Goal: Communication & Community: Participate in discussion

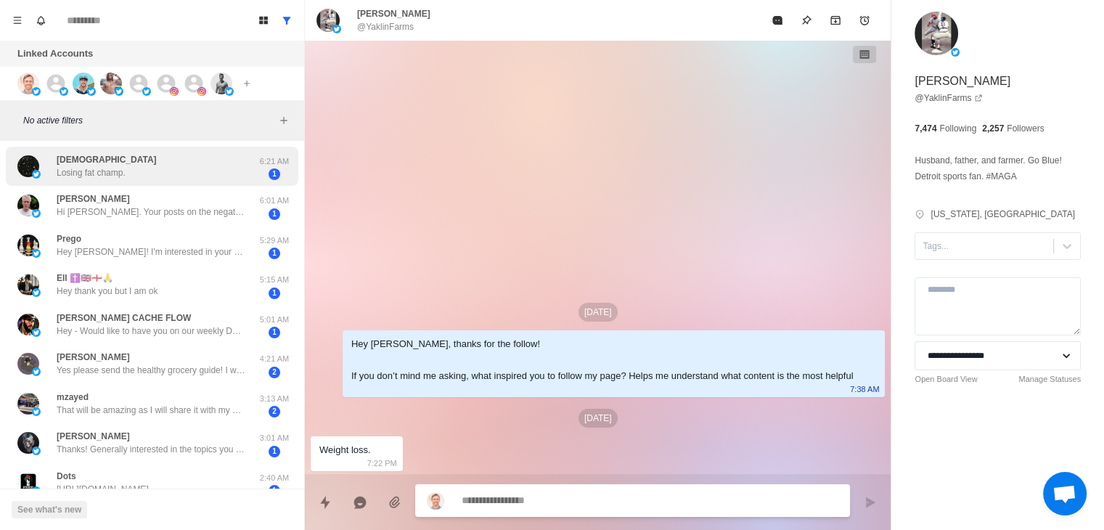
click at [192, 162] on div "[DEMOGRAPHIC_DATA] Losing fat champ." at bounding box center [136, 166] width 239 height 28
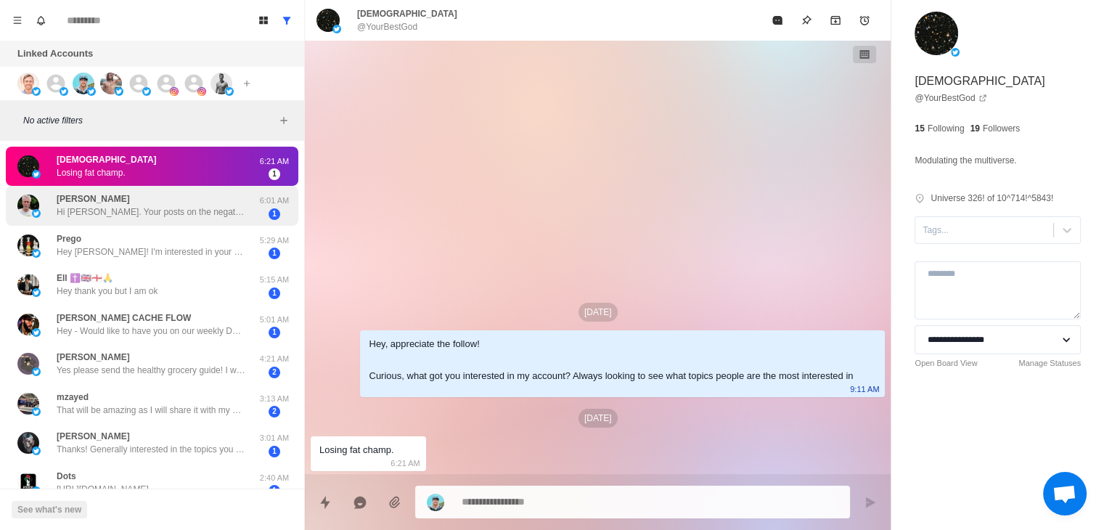
click at [200, 193] on div "[PERSON_NAME] Hi [PERSON_NAME]. Your posts on the negative impacts of moderate …" at bounding box center [151, 205] width 189 height 26
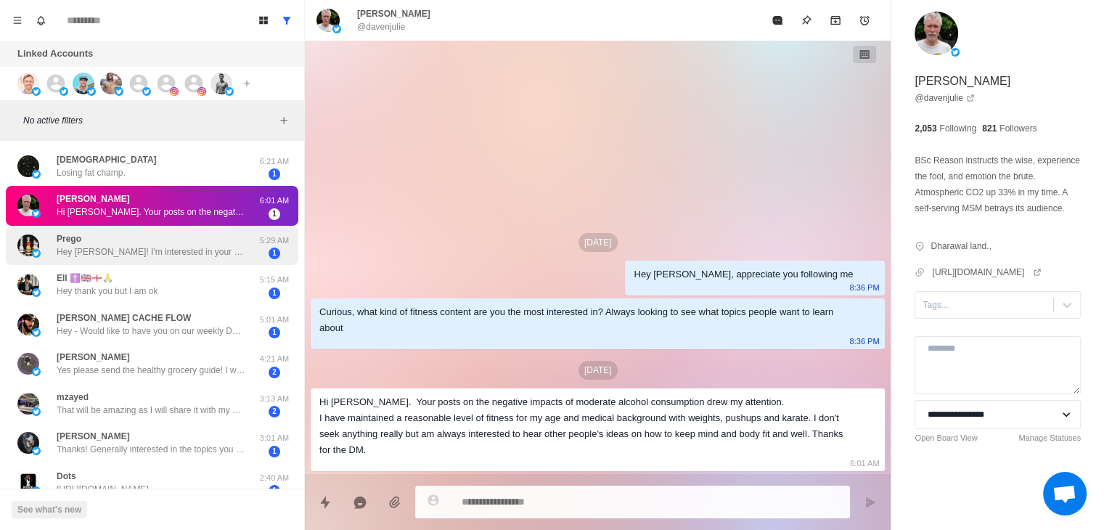
click at [145, 256] on p "Hey [PERSON_NAME]! I'm interested in your approach to lifestyle optimization. M…" at bounding box center [151, 251] width 189 height 13
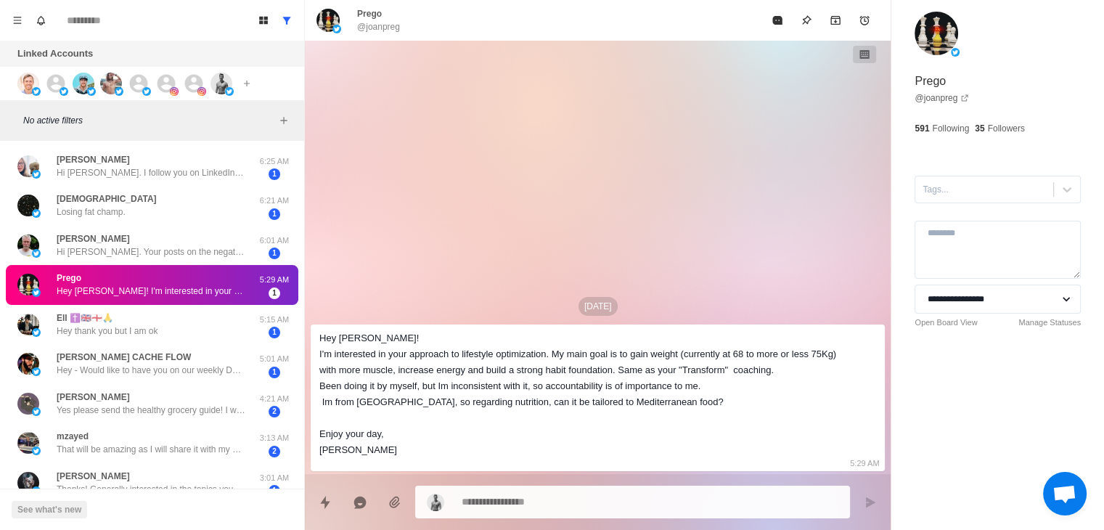
click at [798, 213] on div "[DATE] Hey Chace! I'm interested in your approach to lifestyle optimization. My…" at bounding box center [598, 257] width 586 height 433
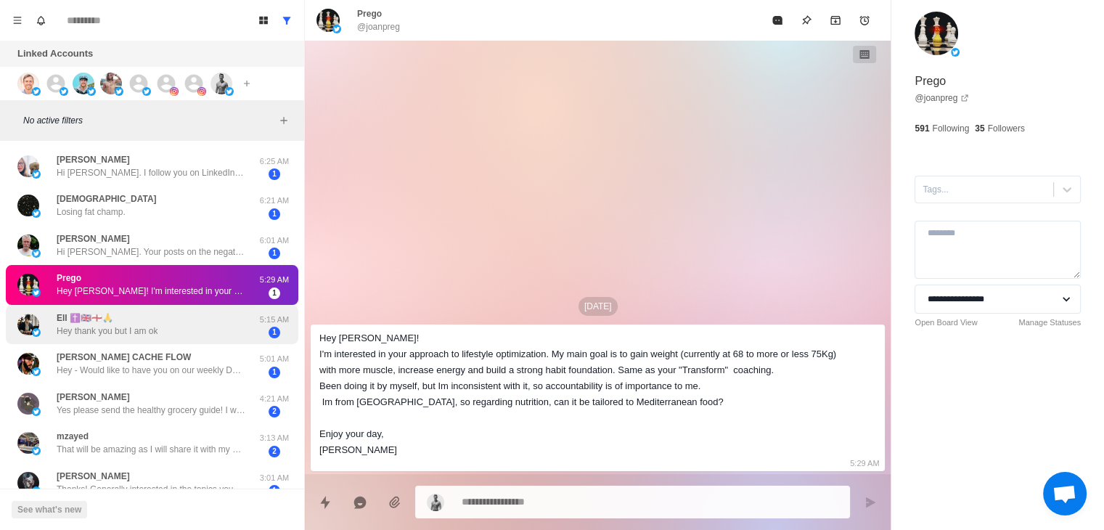
click at [180, 320] on div "Ell ✝️🇬🇧🏴󠁧󠁢󠁥󠁮󠁧󠁿🙏 Hey thank you but I am ok" at bounding box center [136, 325] width 239 height 28
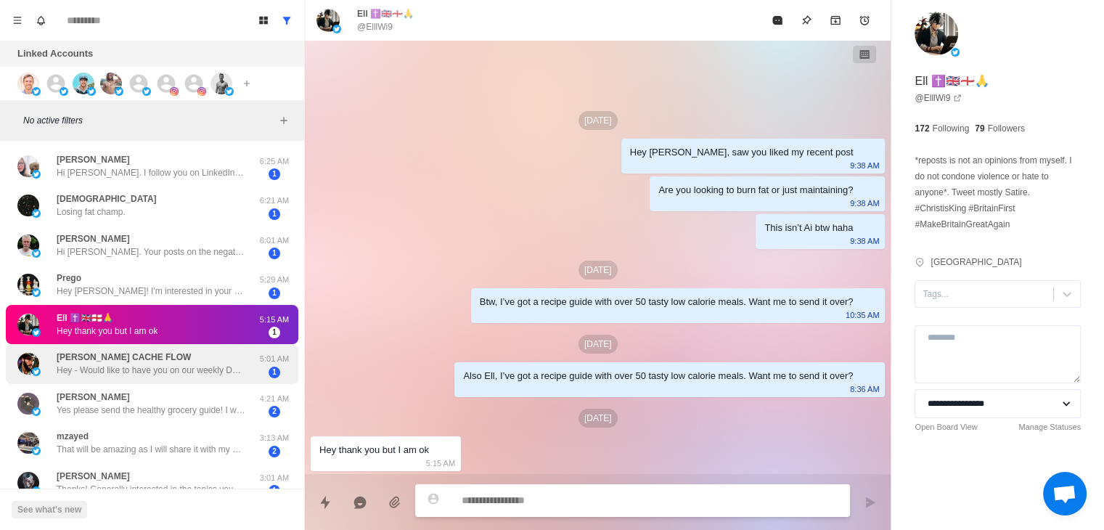
click at [192, 365] on p "Hey - Would like to have you on our weekly Desperado Group Call as guest speake…" at bounding box center [151, 370] width 189 height 13
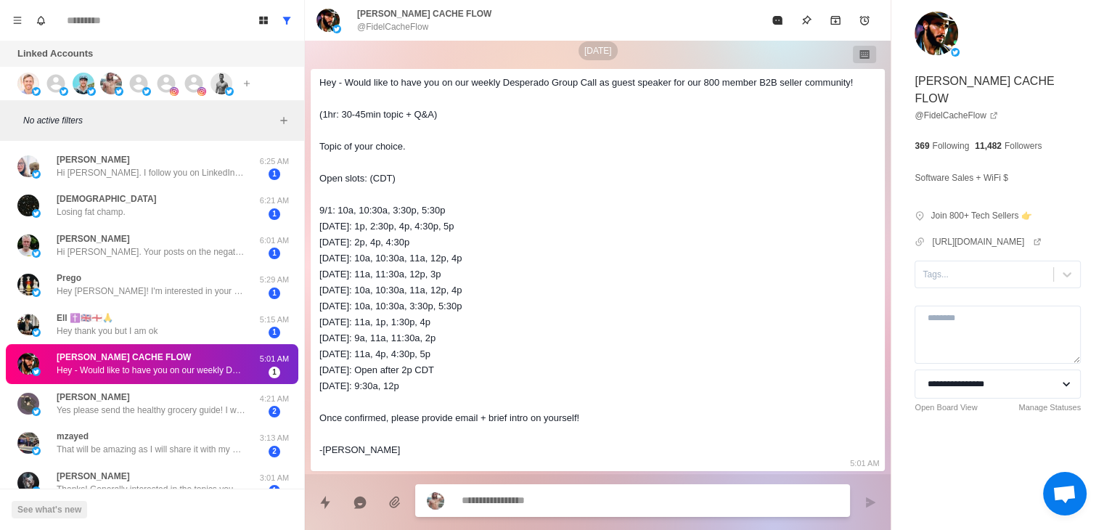
scroll to position [36, 0]
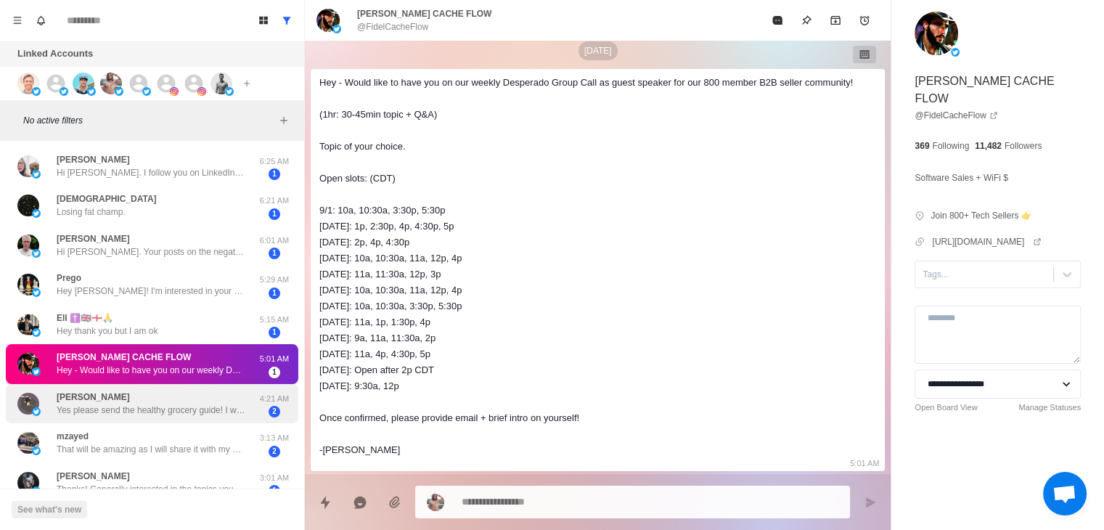
click at [182, 396] on div "[PERSON_NAME] Yes please send the healthy grocery guide! I would love to check …" at bounding box center [151, 404] width 189 height 26
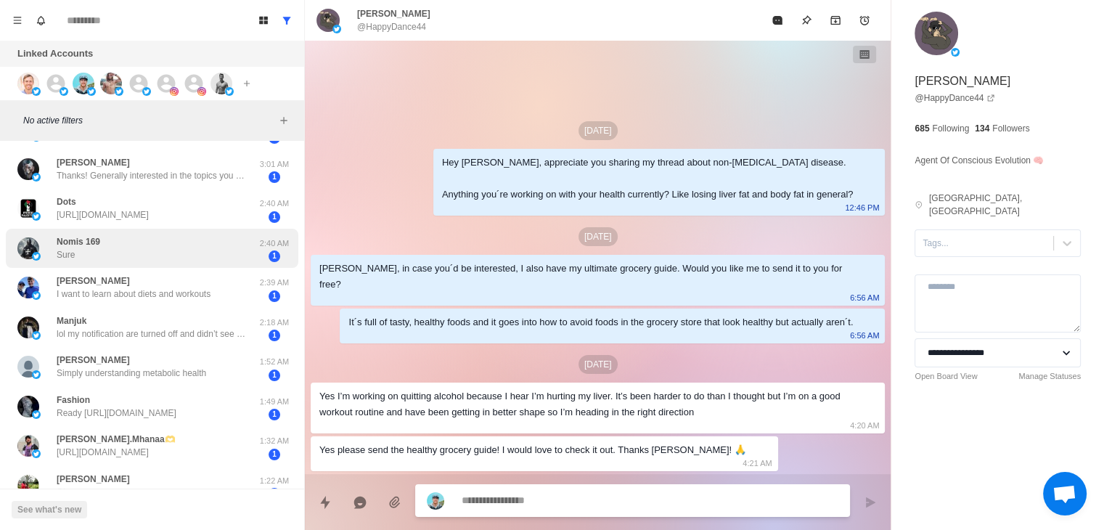
scroll to position [232, 0]
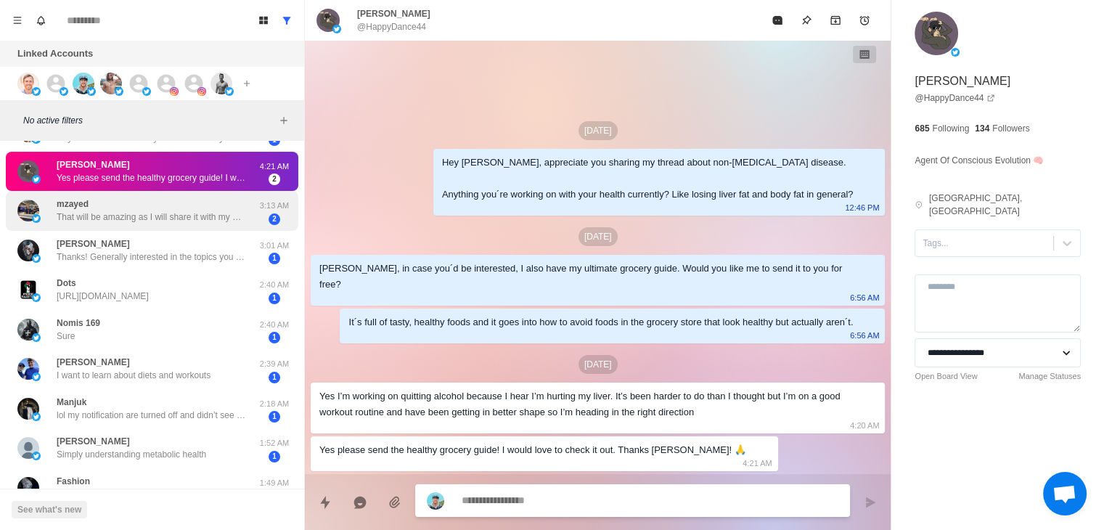
click at [174, 216] on p "That will be amazing as I will share it with my daughter as well 🙏" at bounding box center [151, 217] width 189 height 13
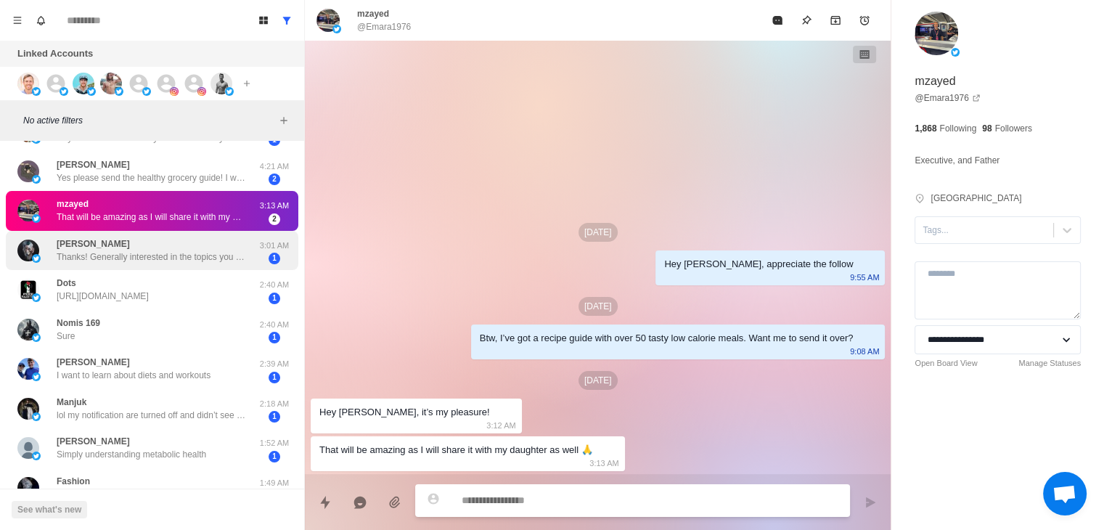
click at [198, 251] on p "Thanks! Generally interested in the topics you discuss." at bounding box center [151, 257] width 189 height 13
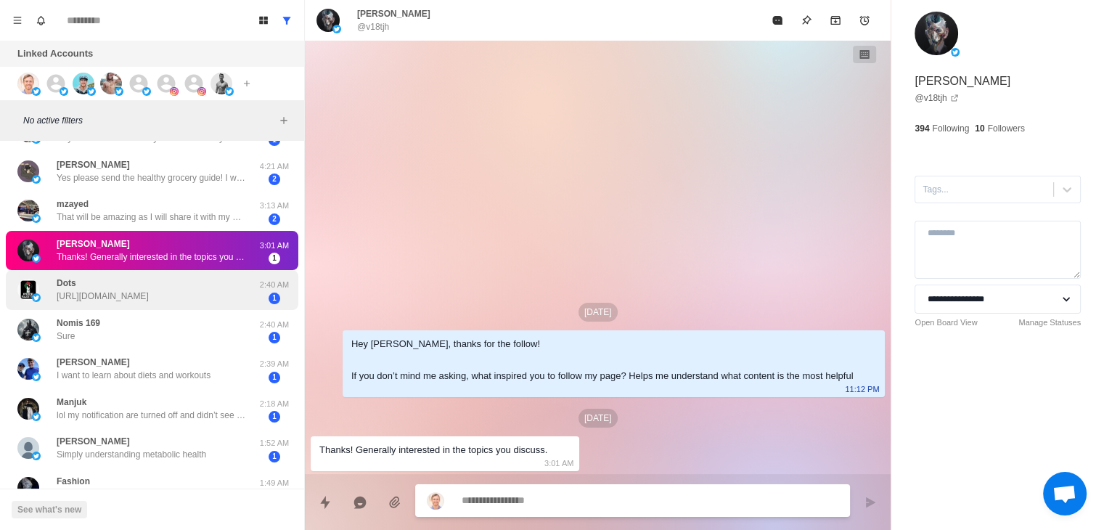
click at [149, 296] on p "[URL][DOMAIN_NAME]" at bounding box center [103, 296] width 92 height 13
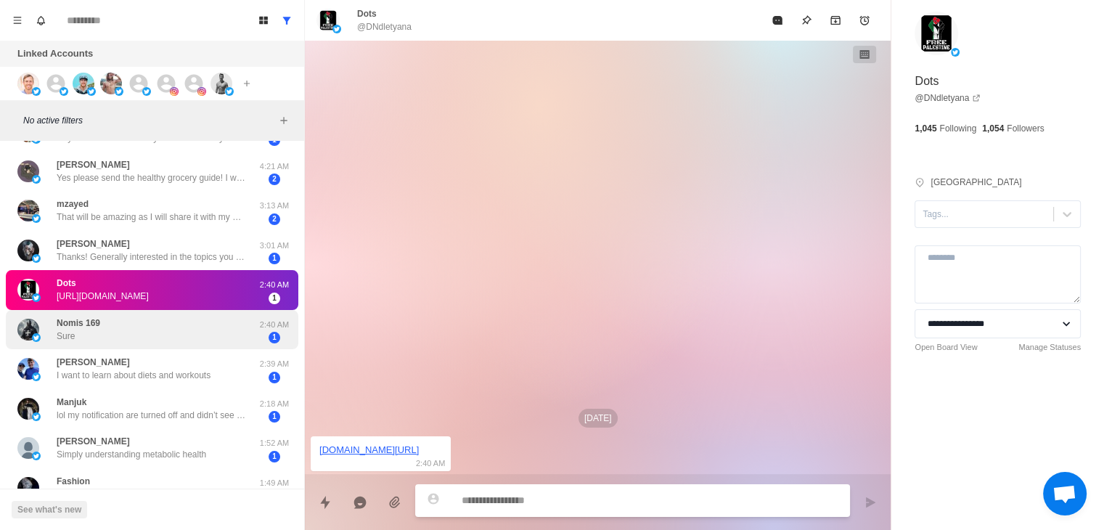
click at [224, 335] on div "Nomis 169 Sure" at bounding box center [136, 330] width 239 height 28
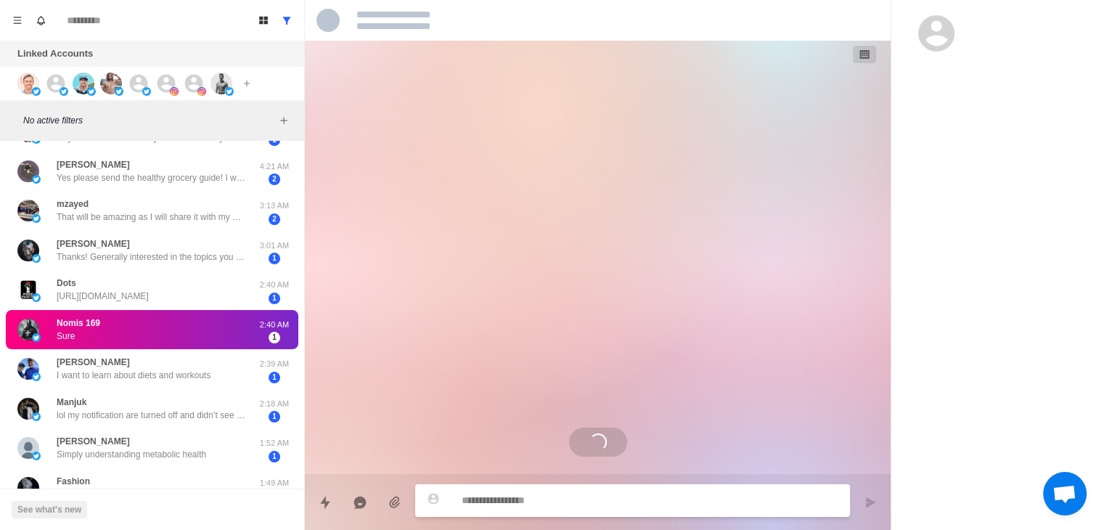
scroll to position [4, 0]
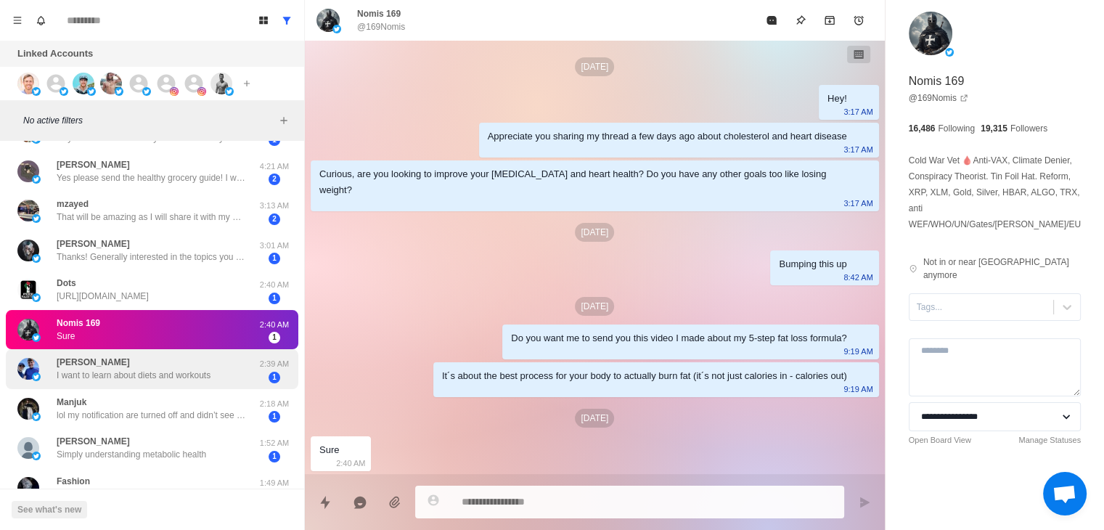
click at [206, 359] on div "[PERSON_NAME] I want to learn about diets and workouts" at bounding box center [134, 369] width 154 height 26
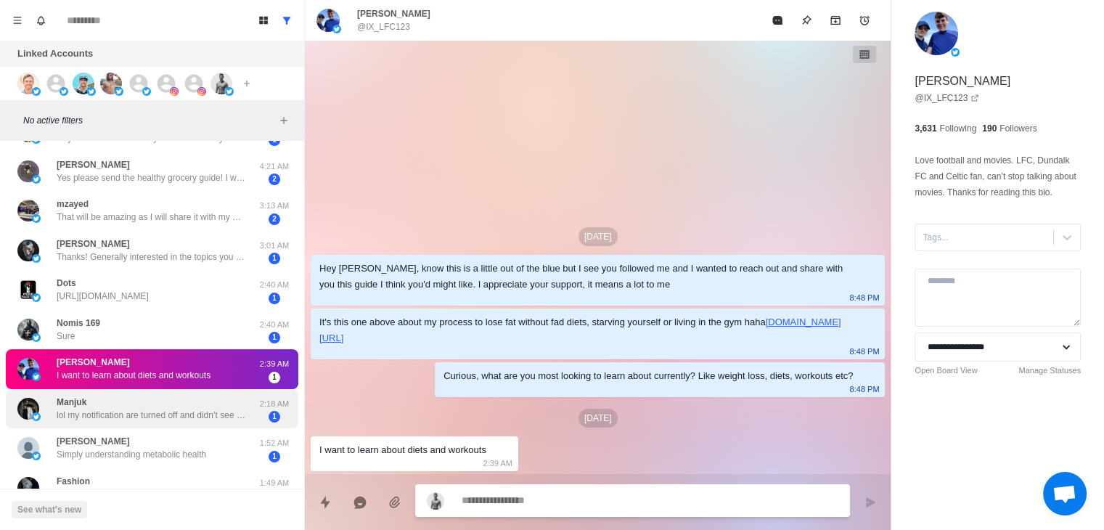
click at [195, 403] on div "Manjuk lol my notification are turned off and didn’t see this private message r…" at bounding box center [151, 409] width 189 height 26
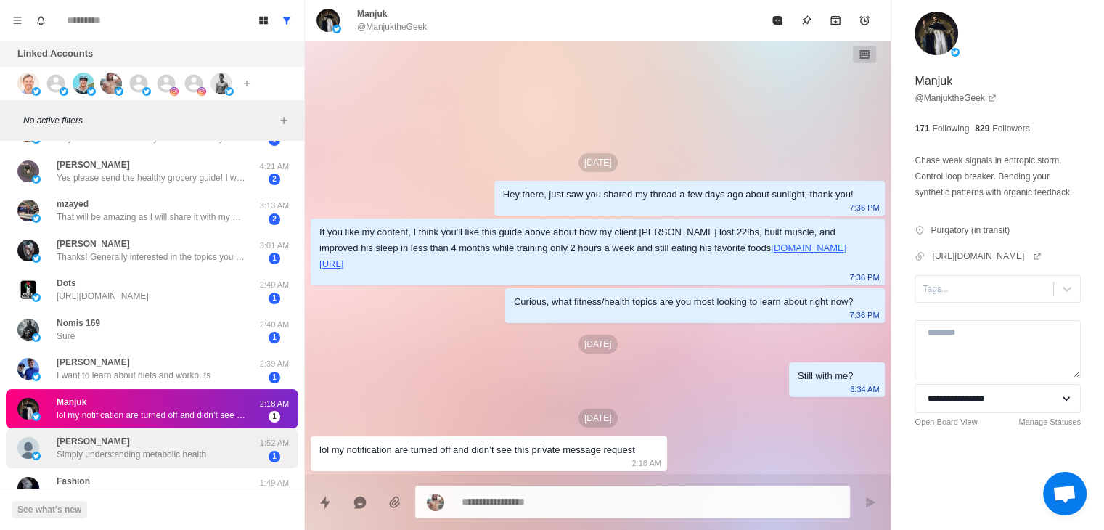
click at [190, 455] on p "Simply understanding metabolic health" at bounding box center [132, 454] width 150 height 13
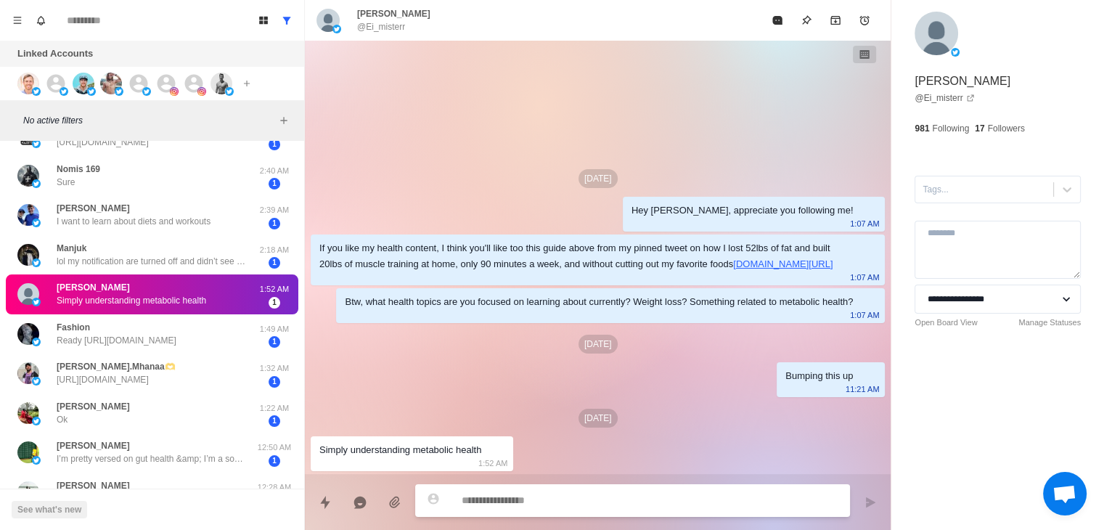
scroll to position [450, 0]
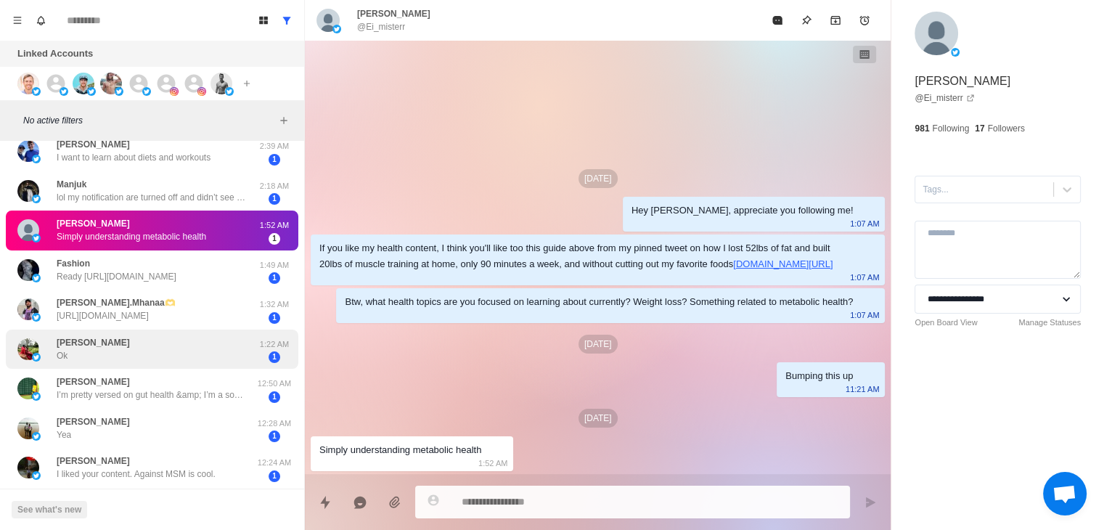
click at [120, 355] on div "[PERSON_NAME] Ok" at bounding box center [136, 349] width 239 height 28
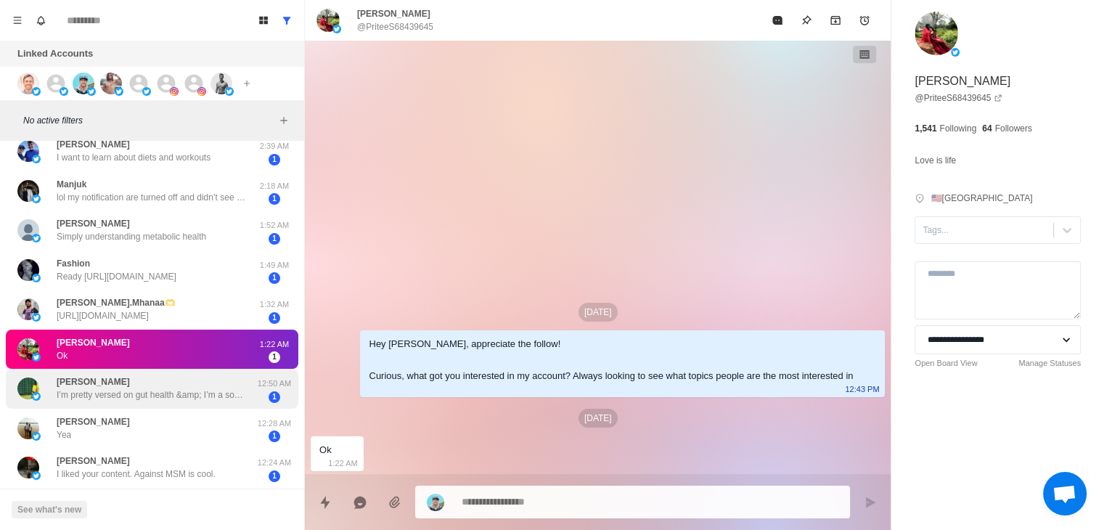
click at [145, 398] on p "I’m pretty versed on gut health &amp; I’m a sourdough [PERSON_NAME]. I’m intrig…" at bounding box center [151, 394] width 189 height 13
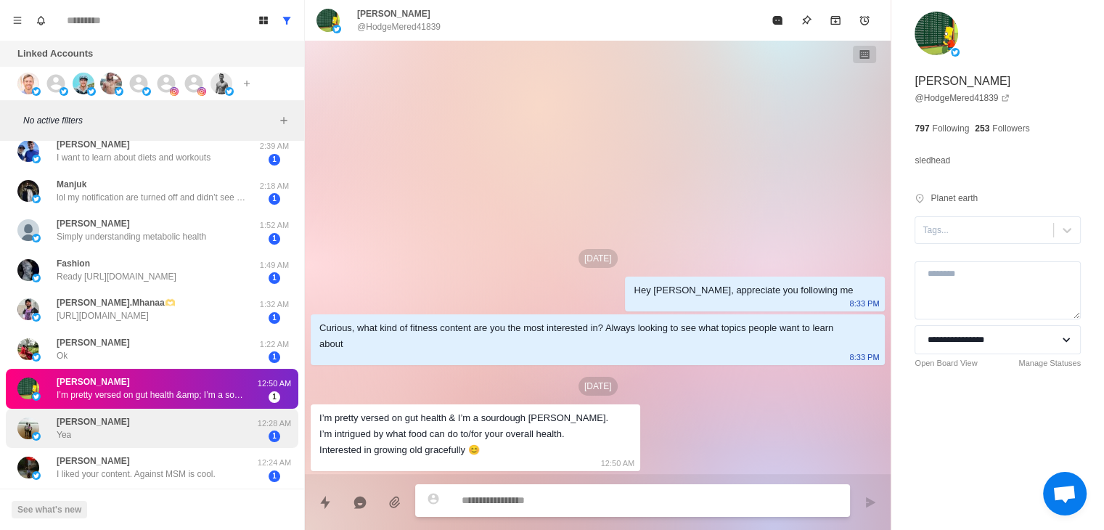
click at [160, 433] on div "[PERSON_NAME]" at bounding box center [136, 429] width 239 height 28
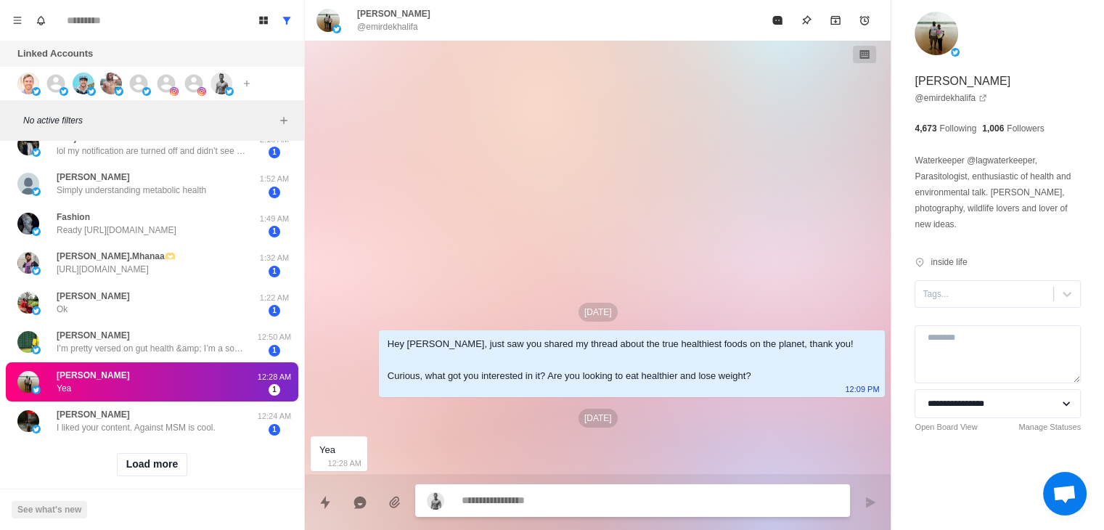
scroll to position [523, 0]
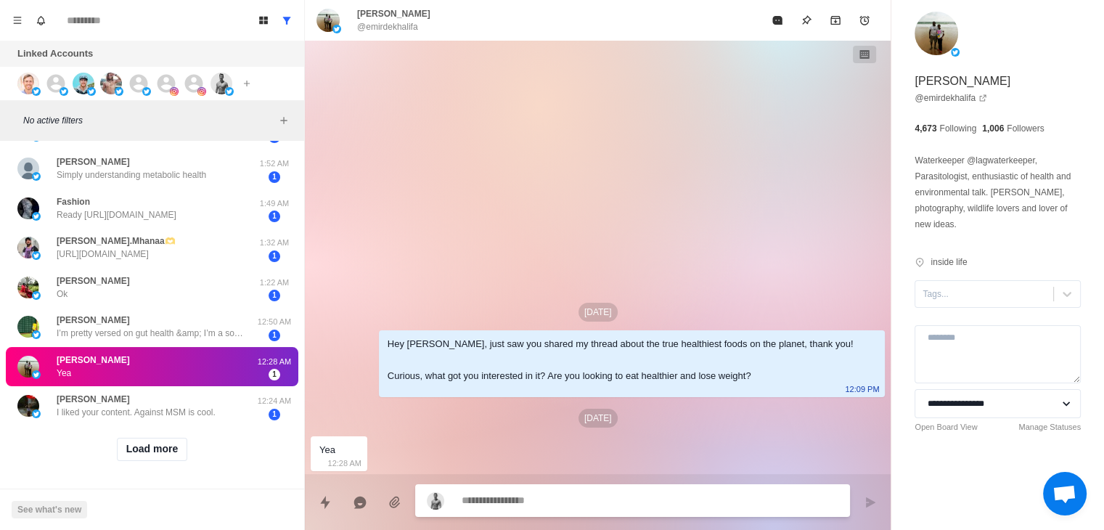
click at [190, 426] on div "Load more" at bounding box center [152, 449] width 293 height 46
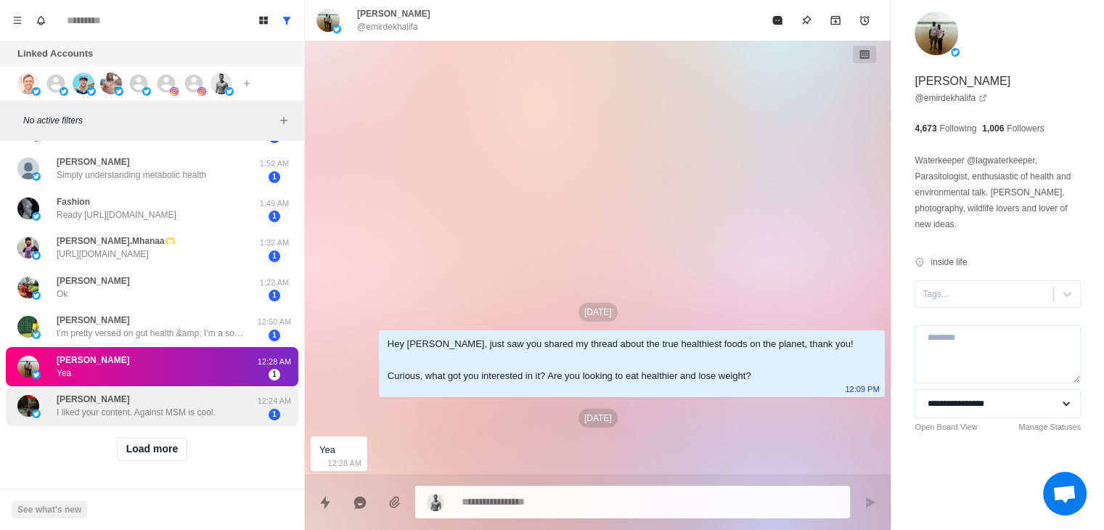
click at [188, 406] on p "I liked your content. Against MSM is cool." at bounding box center [136, 412] width 159 height 13
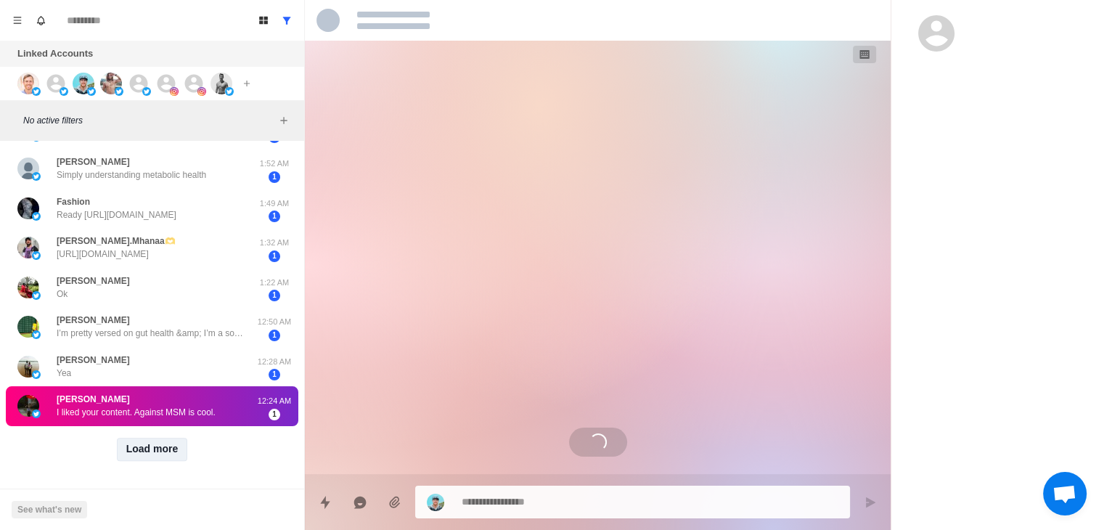
click at [168, 443] on button "Load more" at bounding box center [152, 449] width 71 height 23
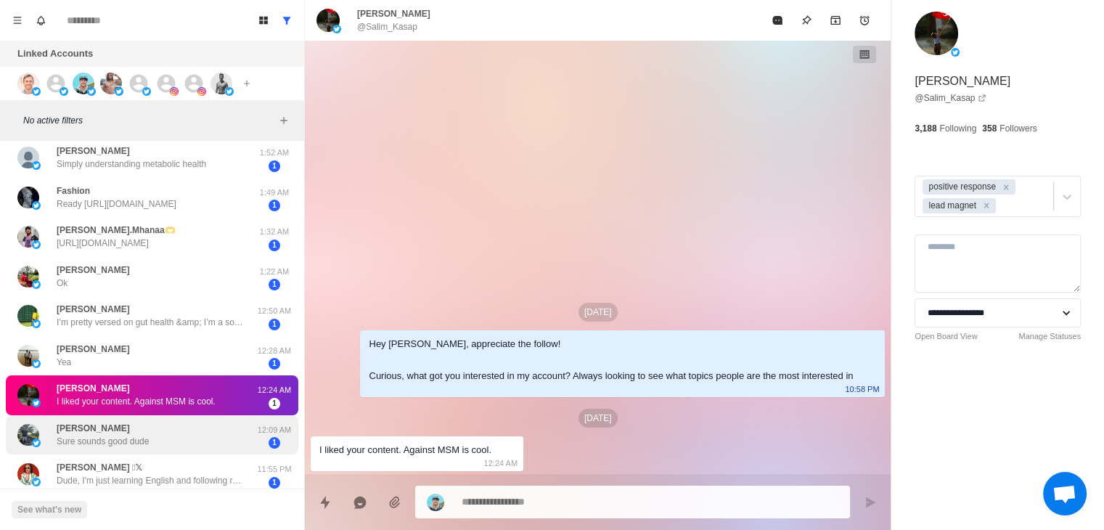
click at [177, 442] on div "[PERSON_NAME] Sure sounds good dude" at bounding box center [136, 435] width 239 height 28
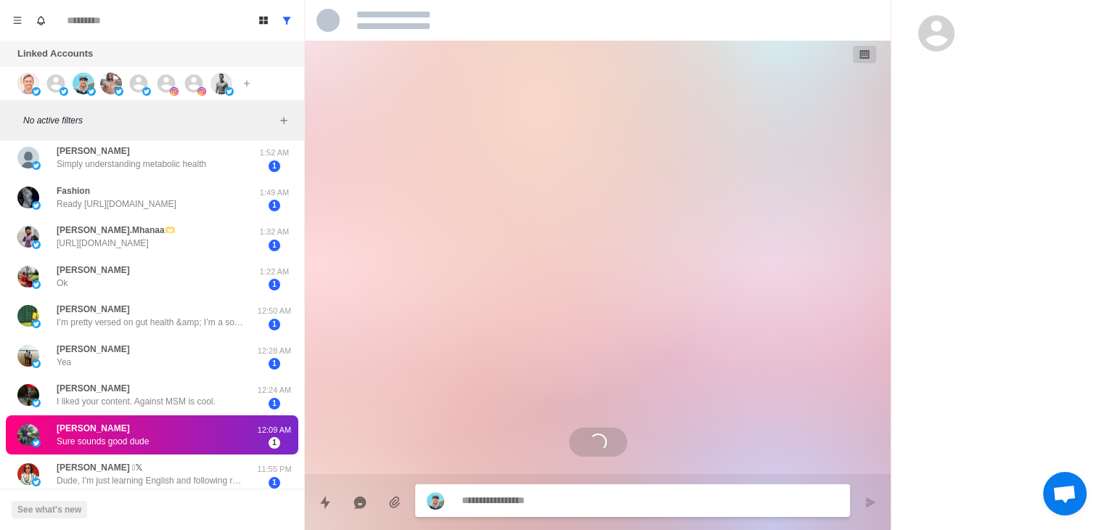
scroll to position [595, 0]
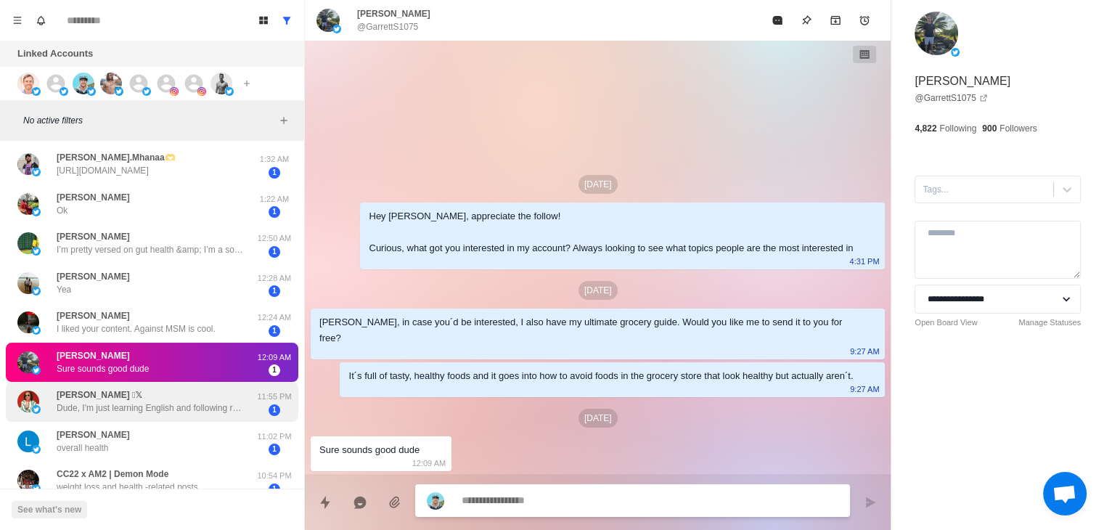
click at [198, 397] on div "[PERSON_NAME] 𝕏 Dude, I'm just learning English and following random accounts.…" at bounding box center [151, 401] width 189 height 26
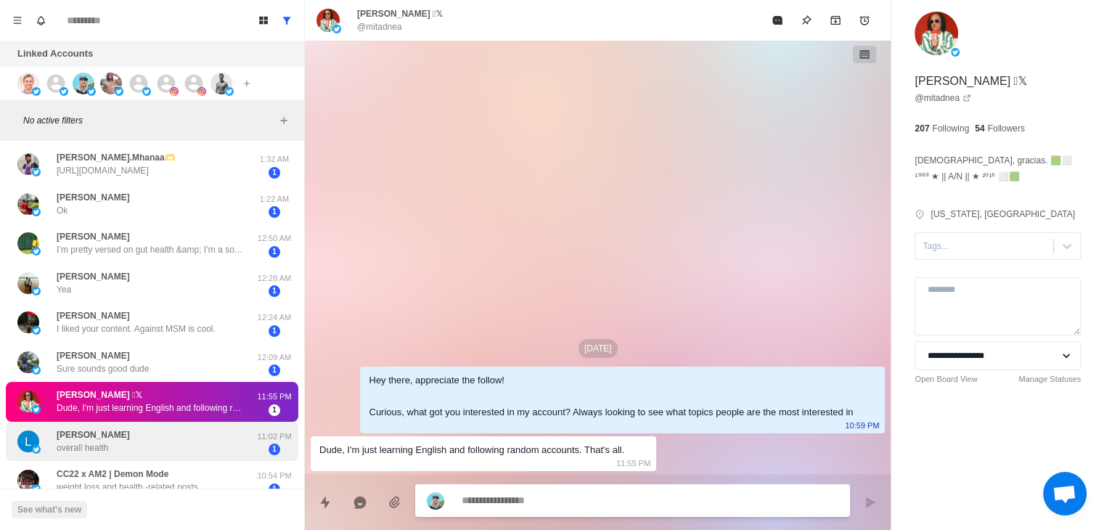
scroll to position [668, 0]
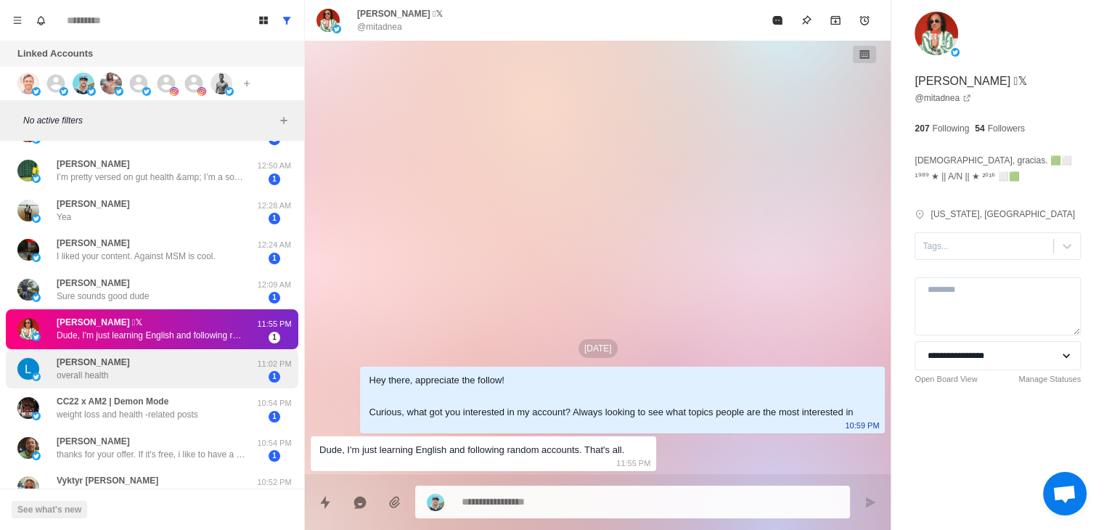
click at [195, 376] on div "[PERSON_NAME] overall health" at bounding box center [136, 369] width 239 height 28
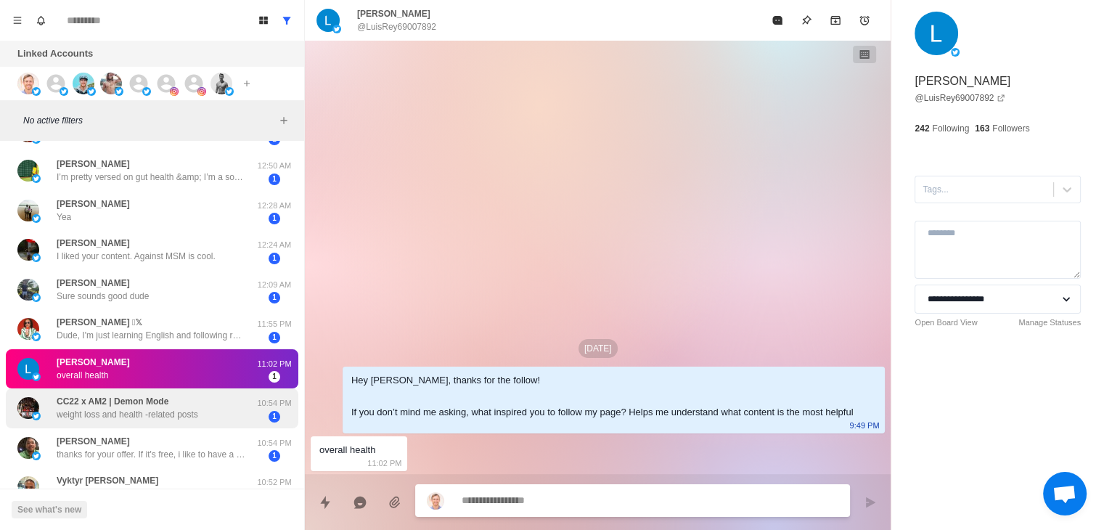
click at [195, 418] on p "weight loss and health -related posts" at bounding box center [128, 414] width 142 height 13
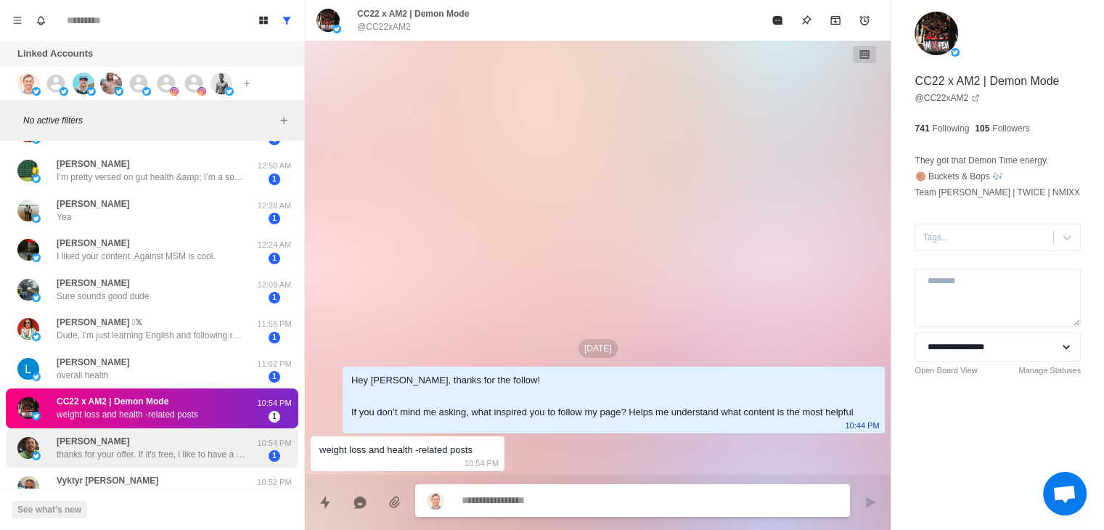
click at [157, 461] on div "[PERSON_NAME] thanks for your offer. If it's free, i like to have a copy. but i…" at bounding box center [136, 448] width 239 height 28
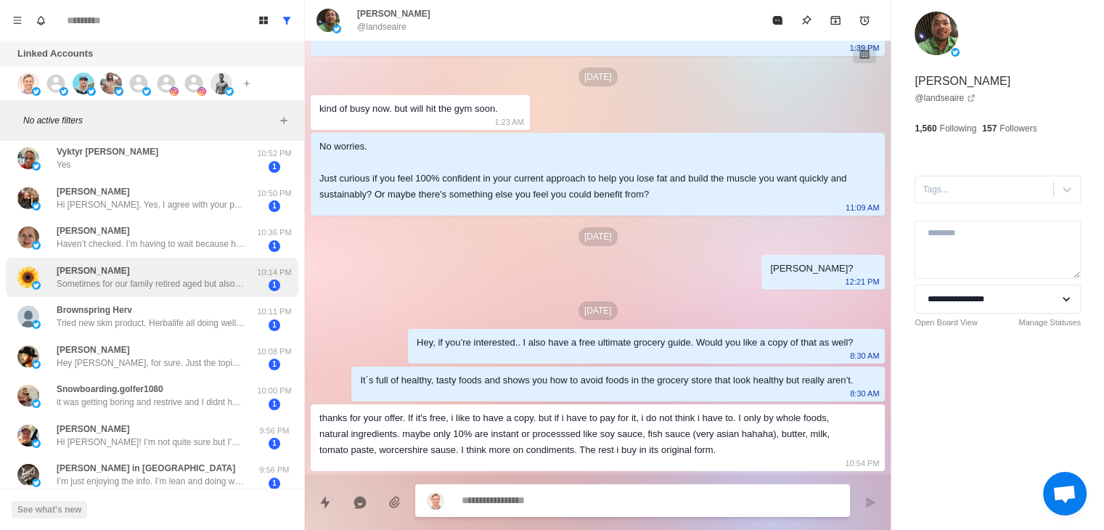
scroll to position [962, 0]
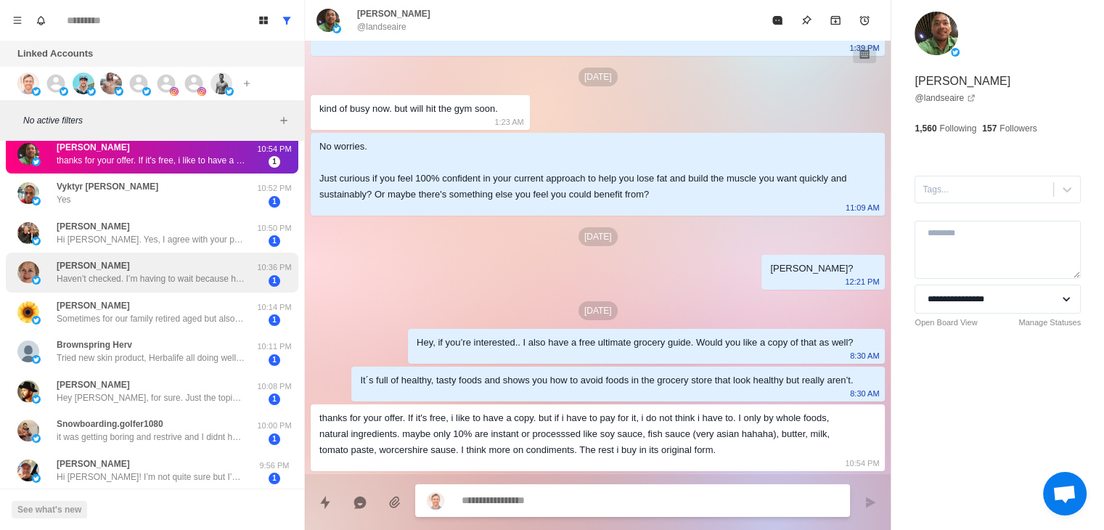
click at [159, 279] on p "Haven’t checked. I’m having to wait because husband is having a prostectomy [DA…" at bounding box center [151, 278] width 189 height 13
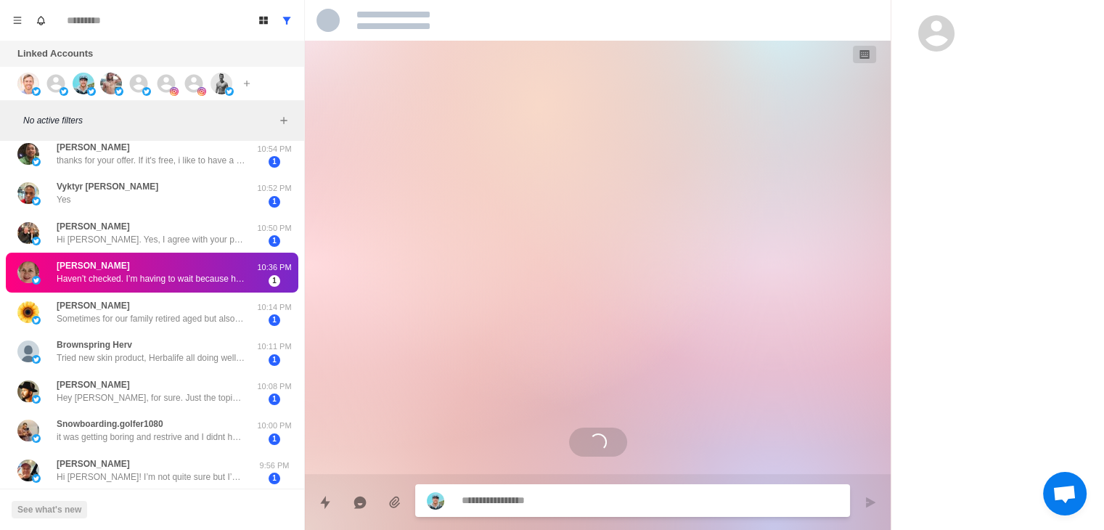
scroll to position [1719, 0]
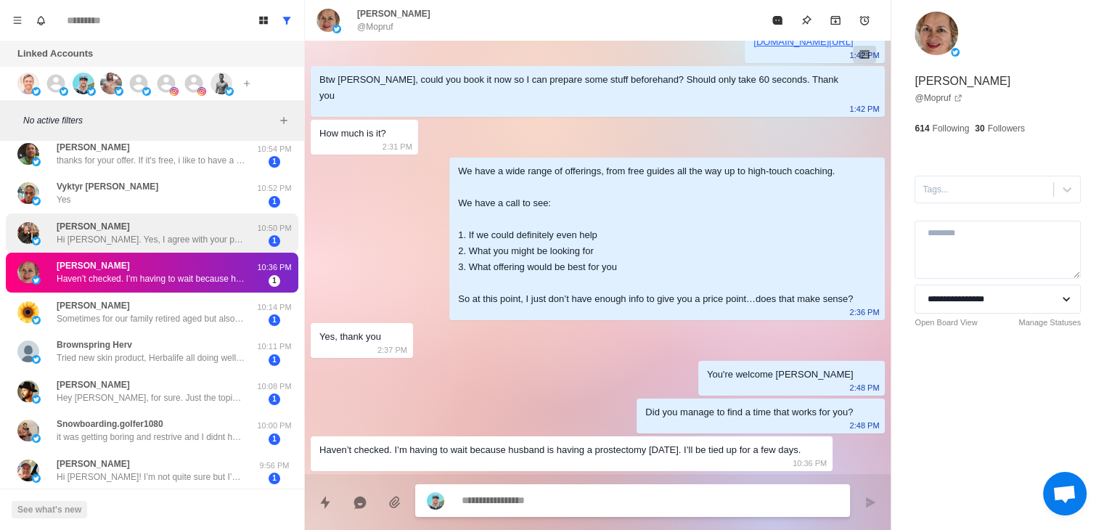
click at [119, 221] on div "[PERSON_NAME] [PERSON_NAME]. Yes, I agree with your posts on big pharma and app…" at bounding box center [151, 233] width 189 height 26
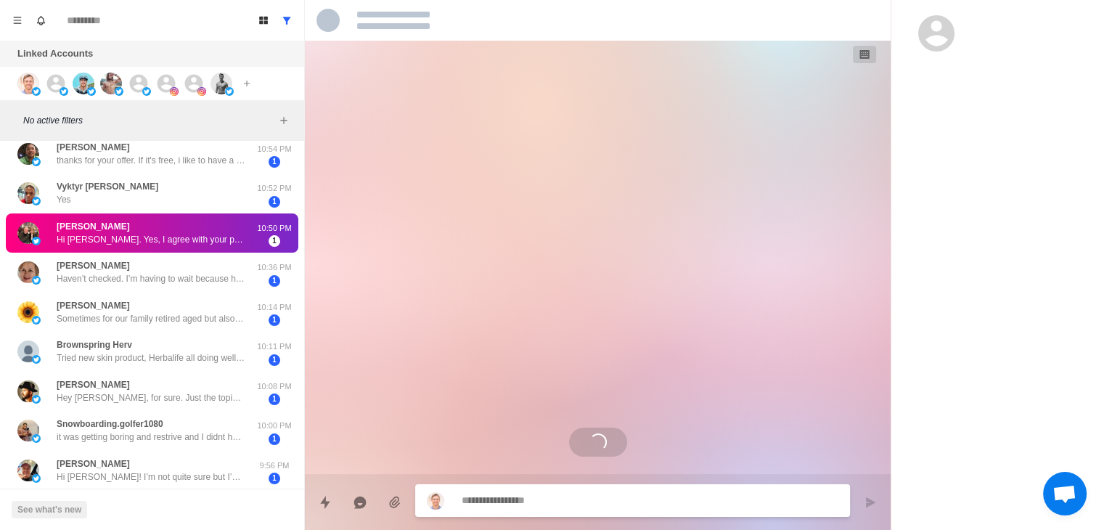
scroll to position [0, 0]
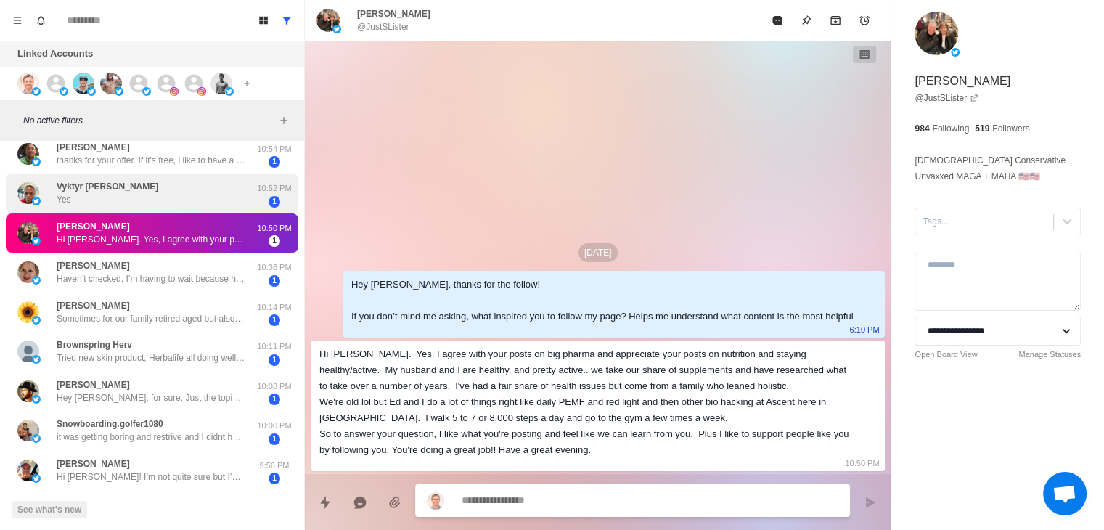
click at [123, 184] on div "Vyktyr [PERSON_NAME] Yes" at bounding box center [136, 193] width 239 height 28
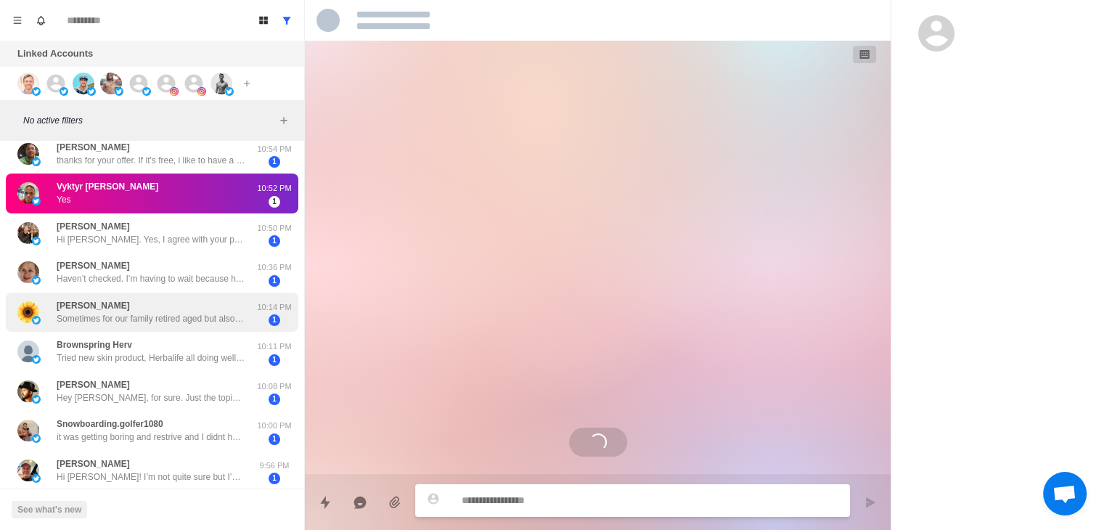
scroll to position [174, 0]
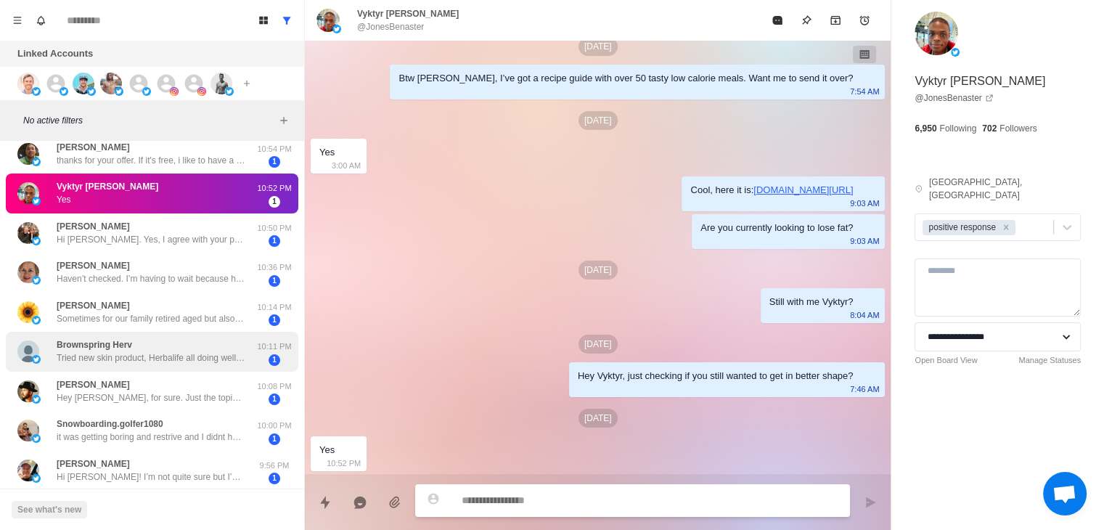
click at [186, 355] on p "Tried new skin product, Herbalife all doing well but need a lot of money to mai…" at bounding box center [151, 357] width 189 height 13
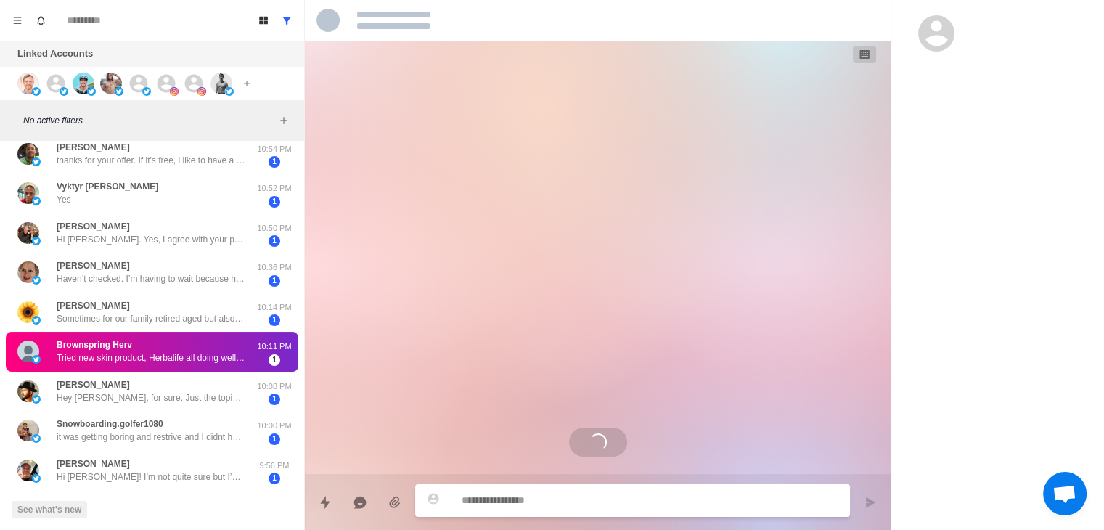
scroll to position [0, 0]
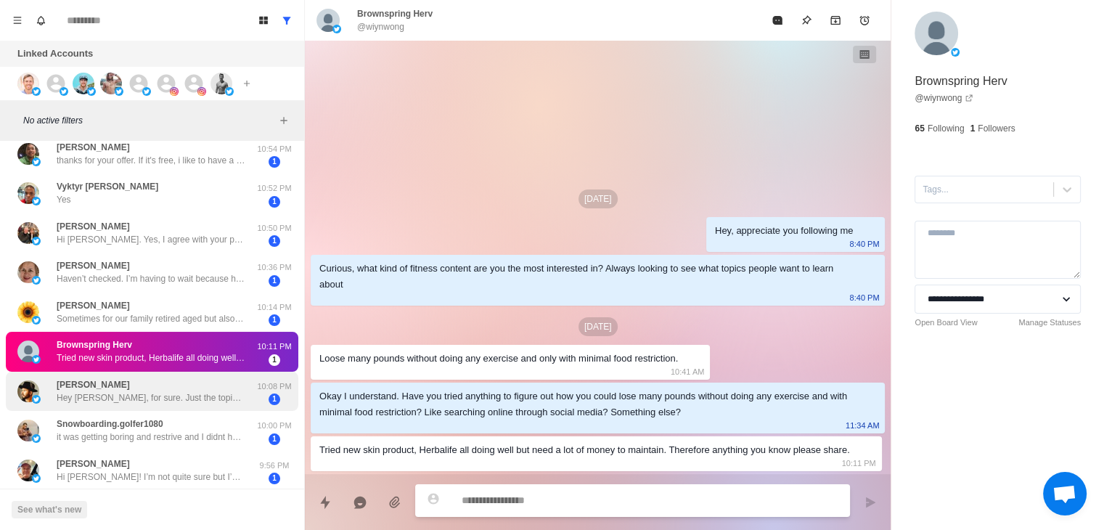
click at [127, 391] on p "Hey [PERSON_NAME], for sure. Just the topics on health I saw on a post" at bounding box center [151, 397] width 189 height 13
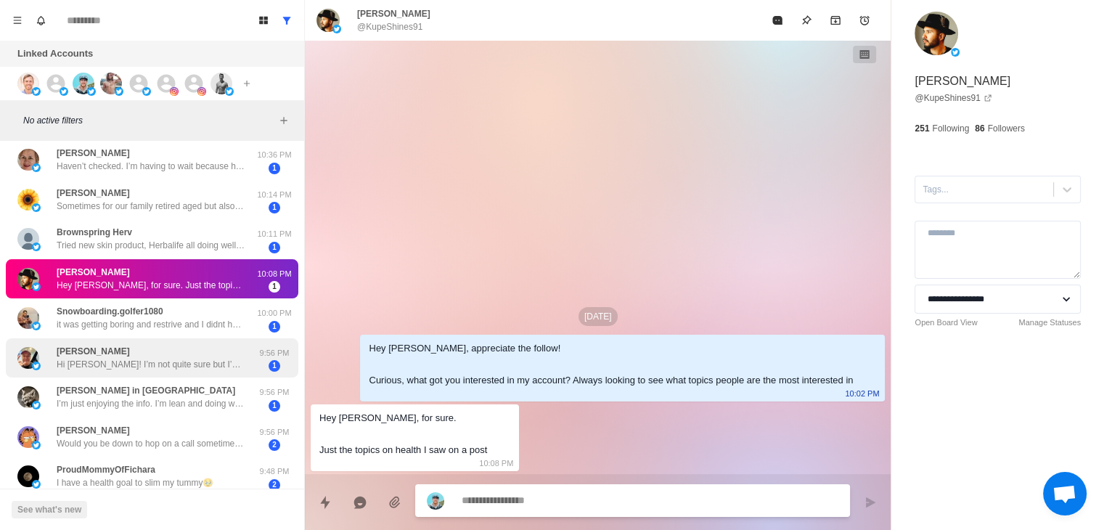
scroll to position [1107, 0]
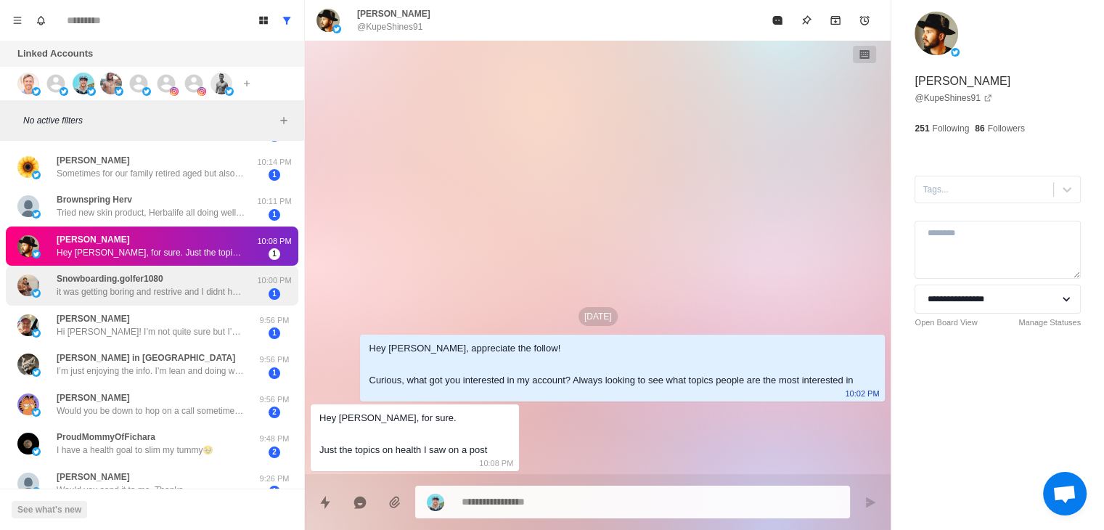
click at [168, 282] on div "Snowboarding.golfer1080 it was getting boring and restrive and I didnt have the…" at bounding box center [151, 285] width 189 height 26
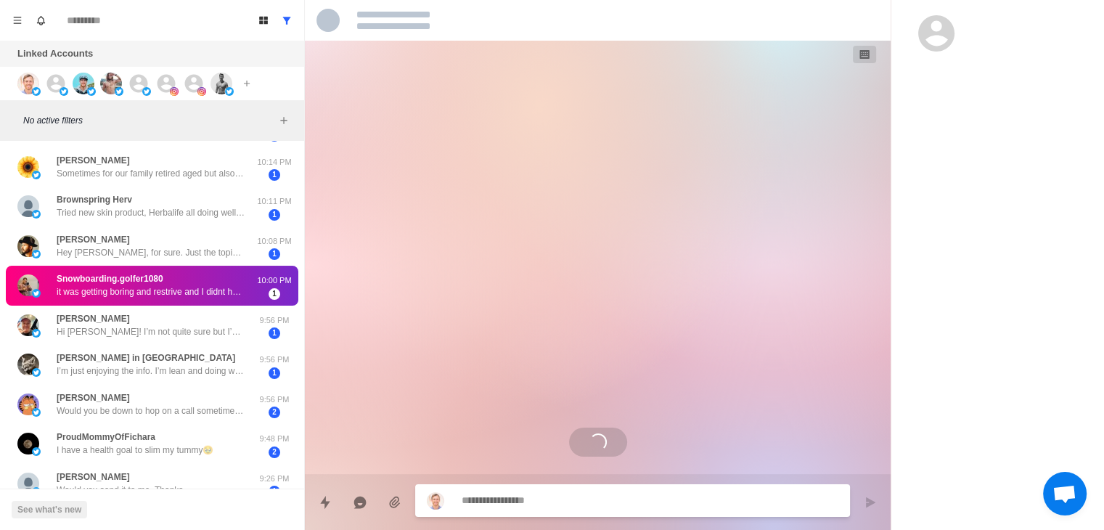
scroll to position [715, 0]
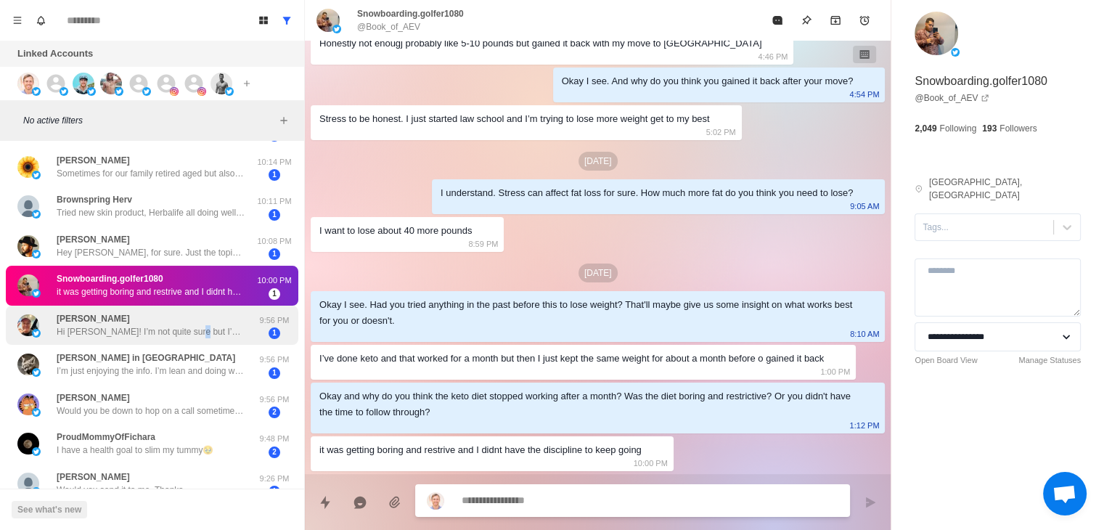
click at [189, 314] on div "[PERSON_NAME] G Hi [PERSON_NAME]! I’m not quite sure but I’m mostly interested …" at bounding box center [151, 325] width 189 height 26
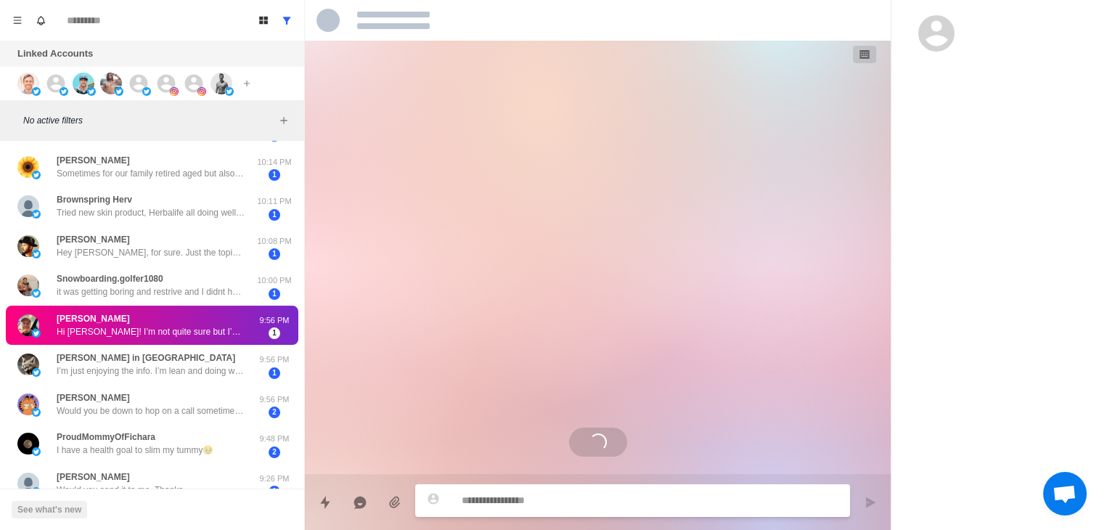
scroll to position [0, 0]
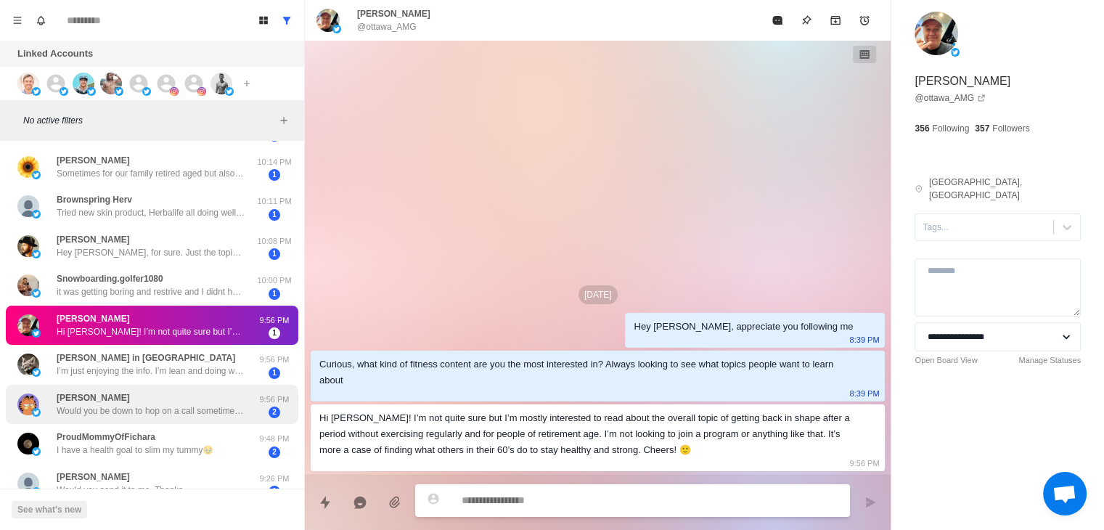
click at [159, 413] on p "Would you be down to hop on a call sometime? Or do you prefer message? Haha" at bounding box center [151, 410] width 189 height 13
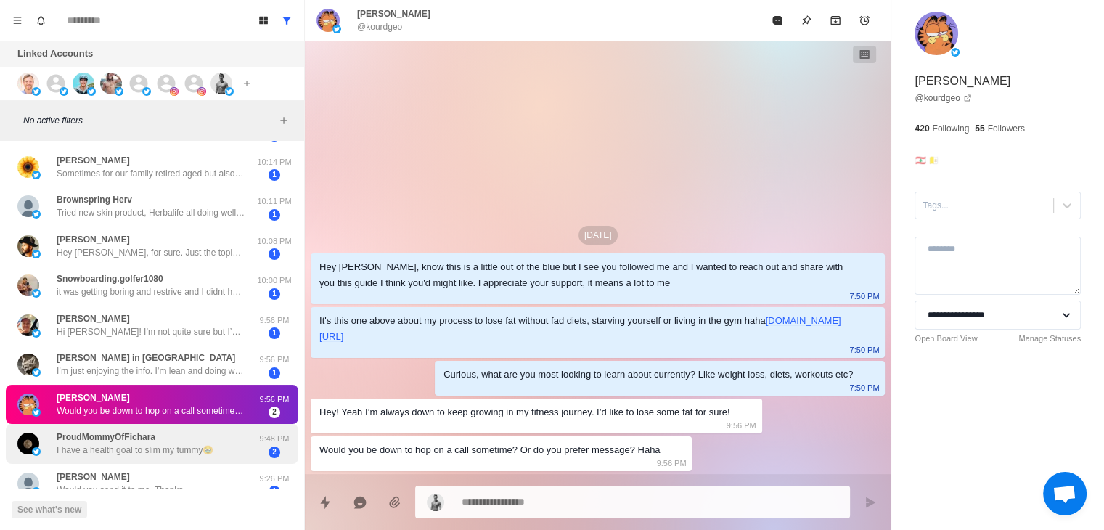
click at [157, 448] on p "I have a health goal to slim my tummy🥹" at bounding box center [135, 450] width 157 height 13
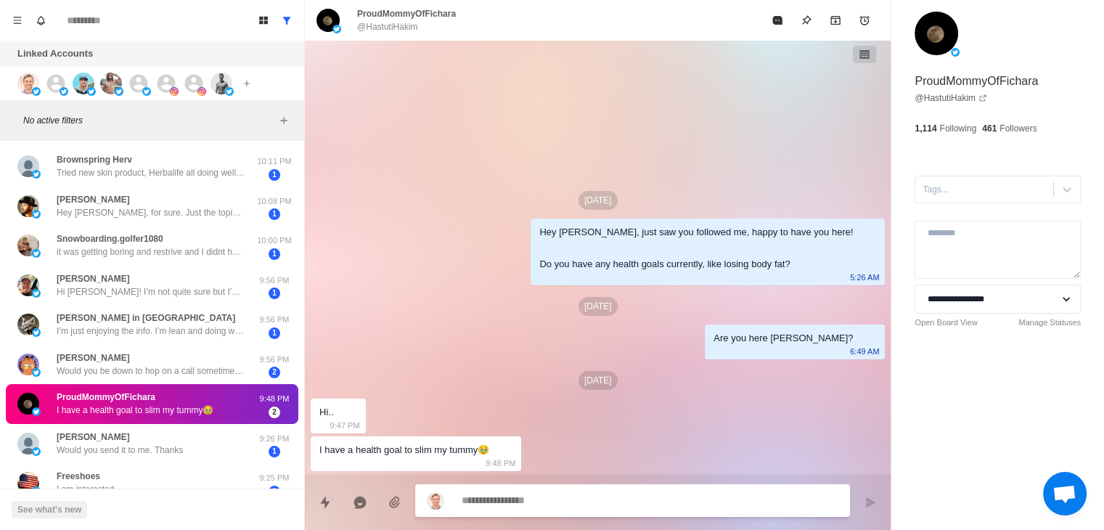
scroll to position [1253, 0]
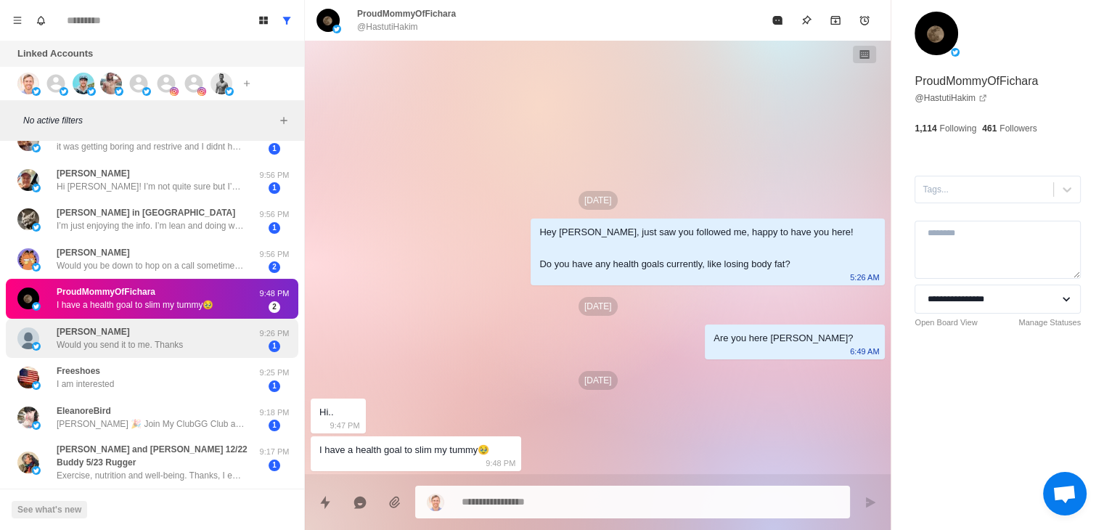
click at [133, 349] on p "Would you send it to me. Thanks" at bounding box center [120, 344] width 126 height 13
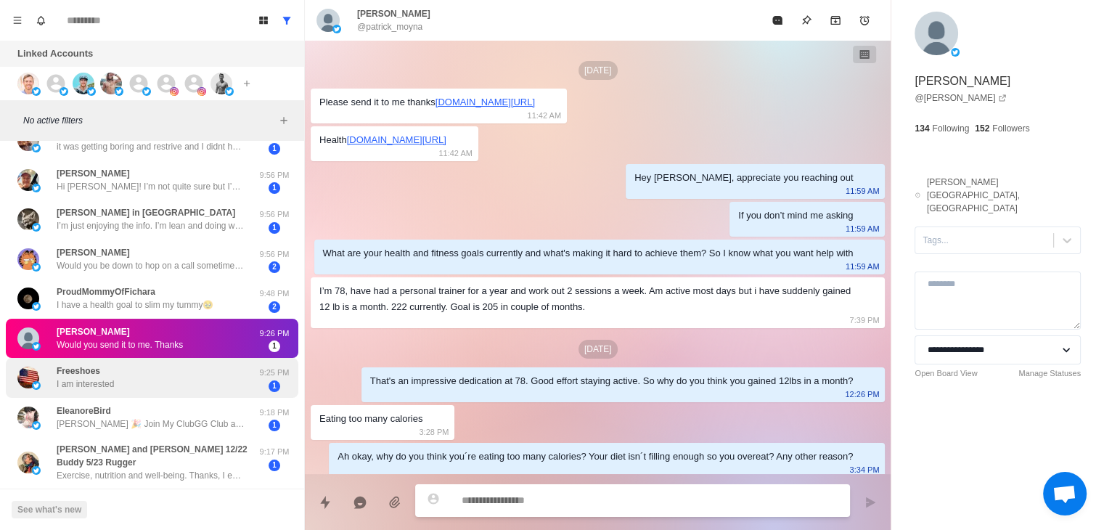
scroll to position [330, 0]
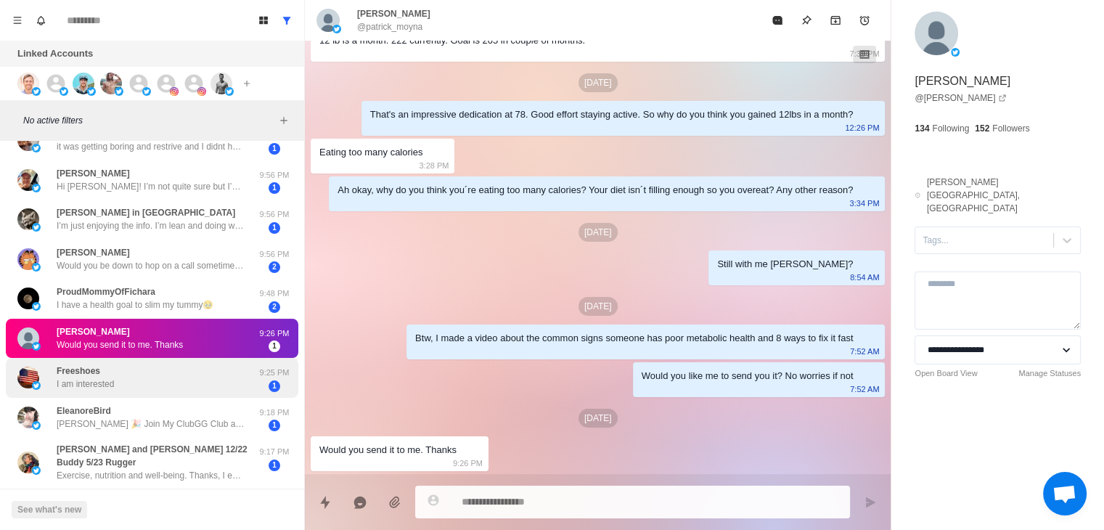
click at [166, 387] on div "Freeshoes I am interested" at bounding box center [136, 378] width 239 height 28
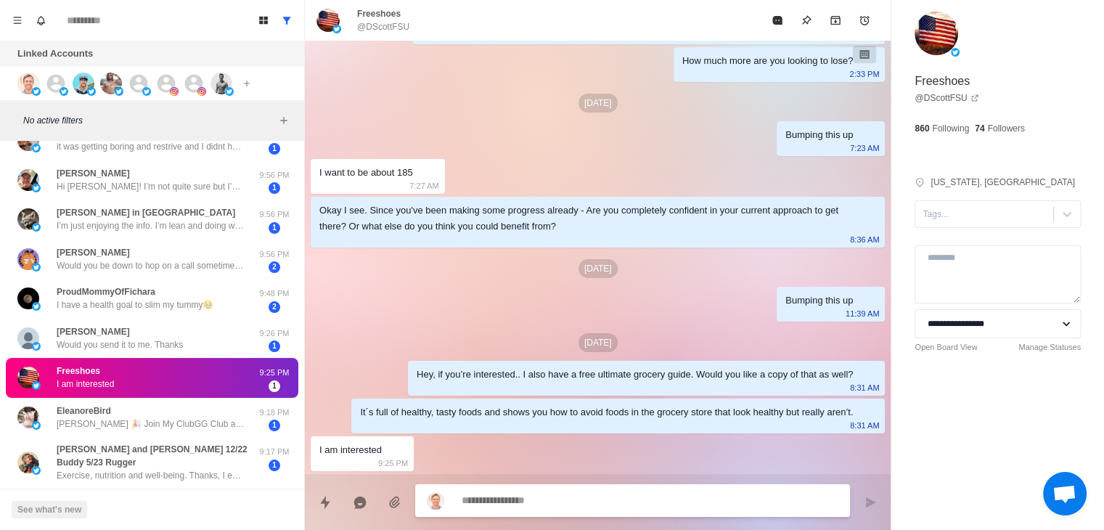
scroll to position [1325, 0]
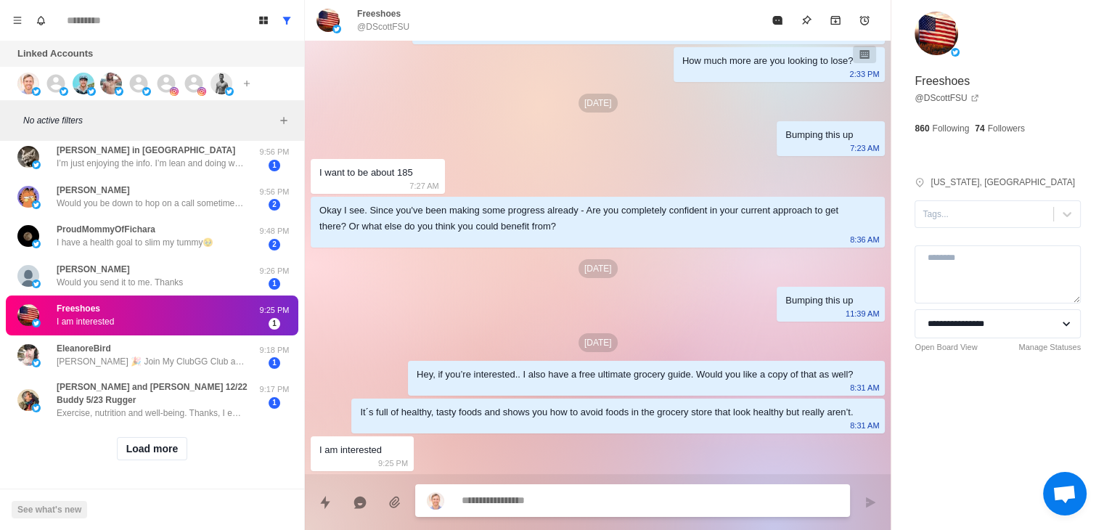
click at [155, 456] on div "Load more" at bounding box center [152, 449] width 293 height 46
click at [155, 438] on button "Load more" at bounding box center [152, 448] width 71 height 23
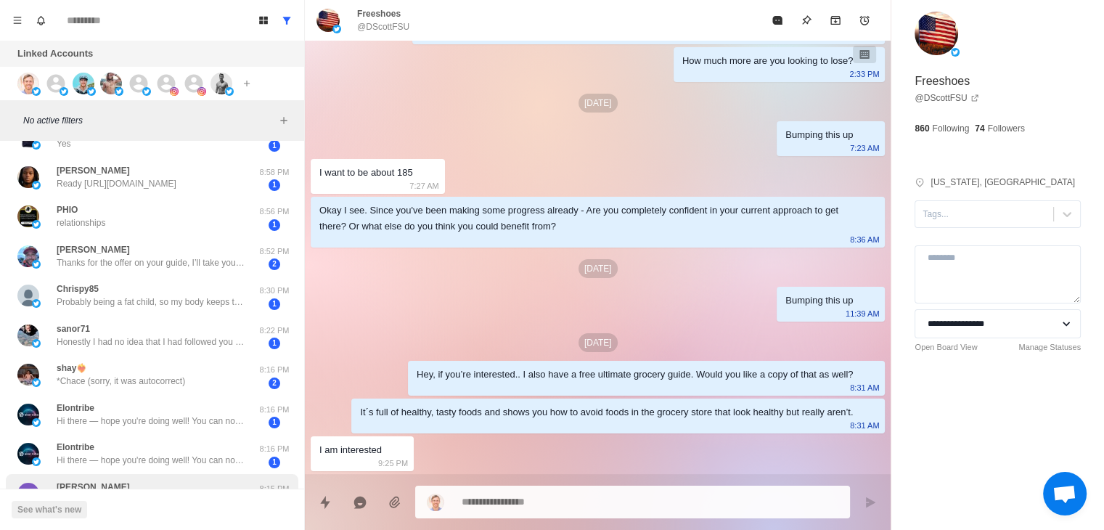
scroll to position [1688, 0]
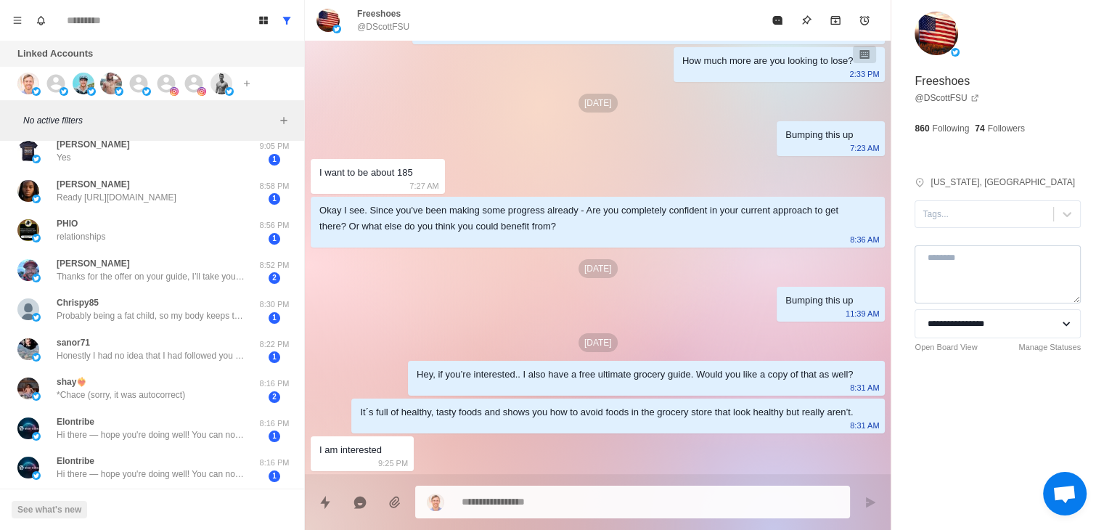
click at [1049, 274] on textarea at bounding box center [998, 274] width 166 height 58
click at [1078, 165] on div "**********" at bounding box center [998, 209] width 213 height 418
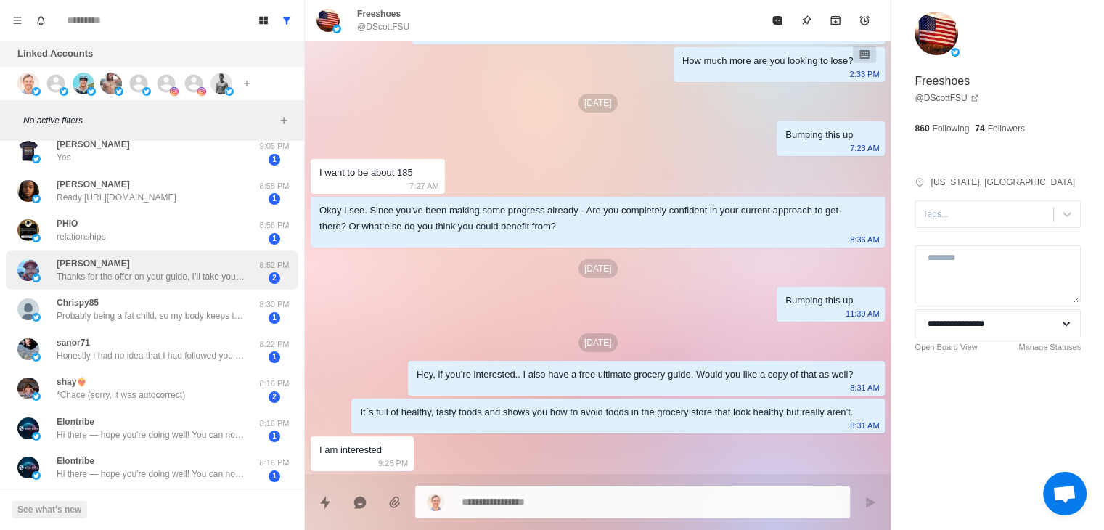
click at [152, 251] on div "[PERSON_NAME] Thanks for the offer on your guide, I’ll take you up on it! 8:52 …" at bounding box center [152, 271] width 293 height 40
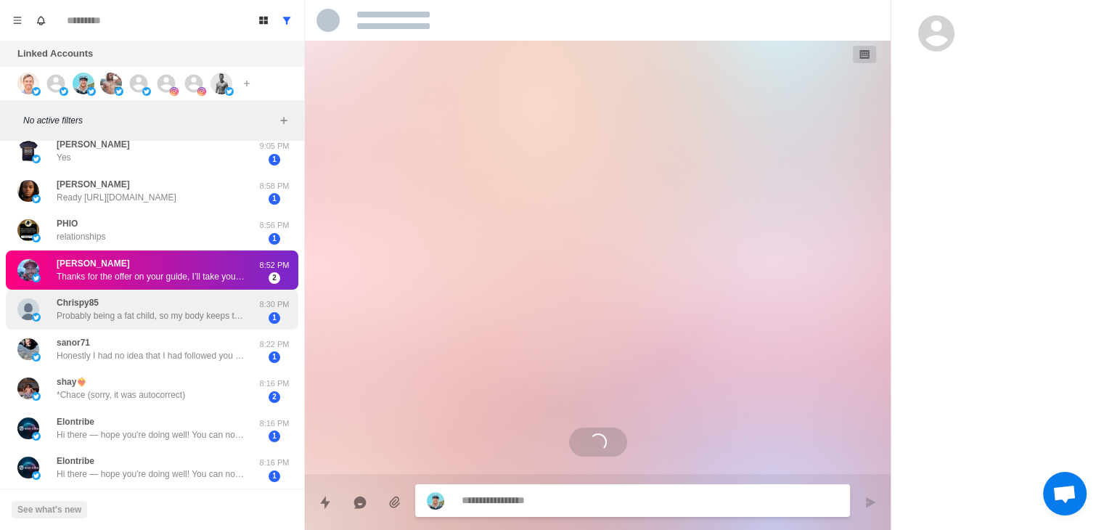
click at [185, 309] on div "Chrispy85 Probably being a fat child, so my body keeps the weight. Or my body b…" at bounding box center [151, 309] width 189 height 26
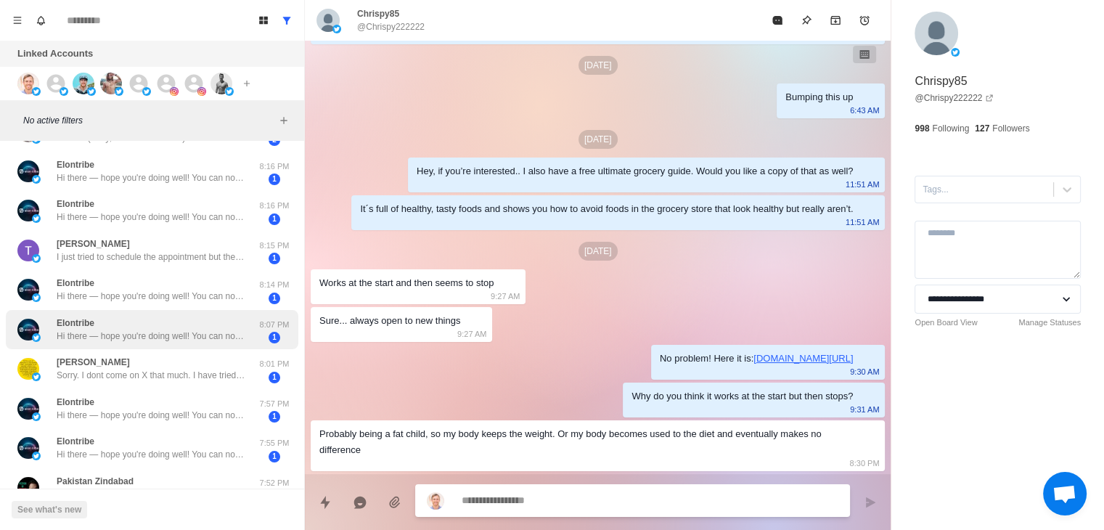
scroll to position [1900, 0]
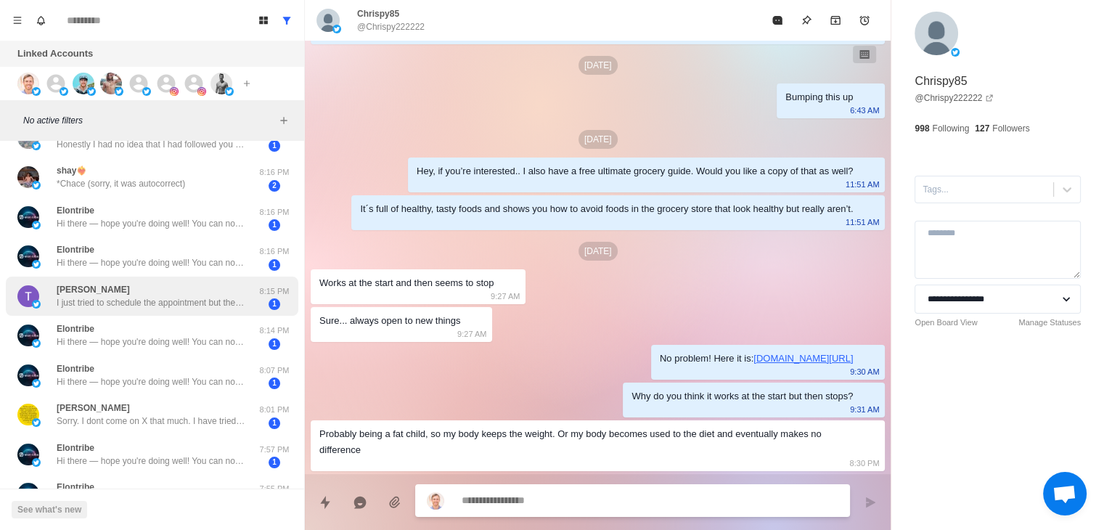
click at [183, 304] on p "I just tried to schedule the appointment but the link to your calendar isn’t wo…" at bounding box center [151, 302] width 189 height 13
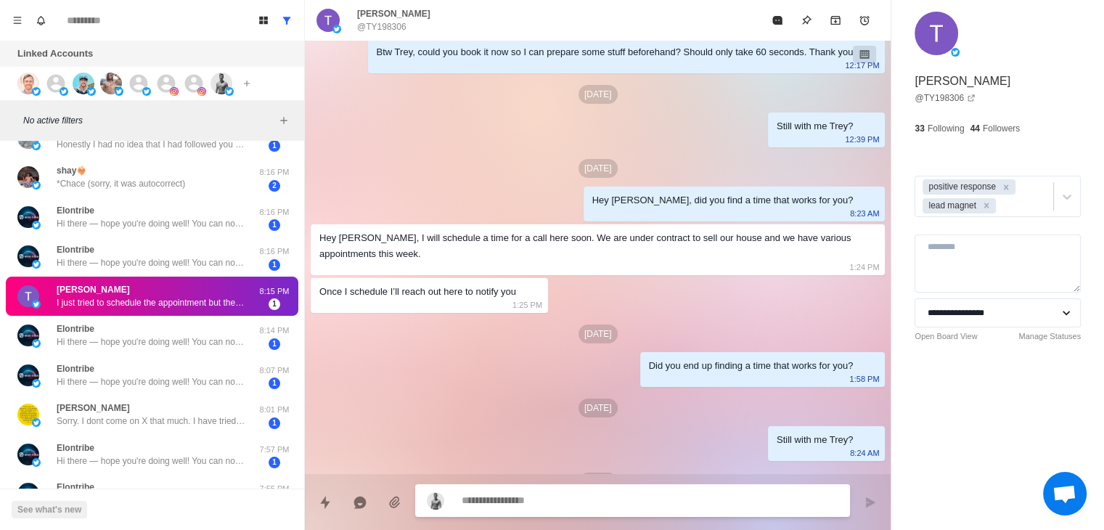
scroll to position [781, 0]
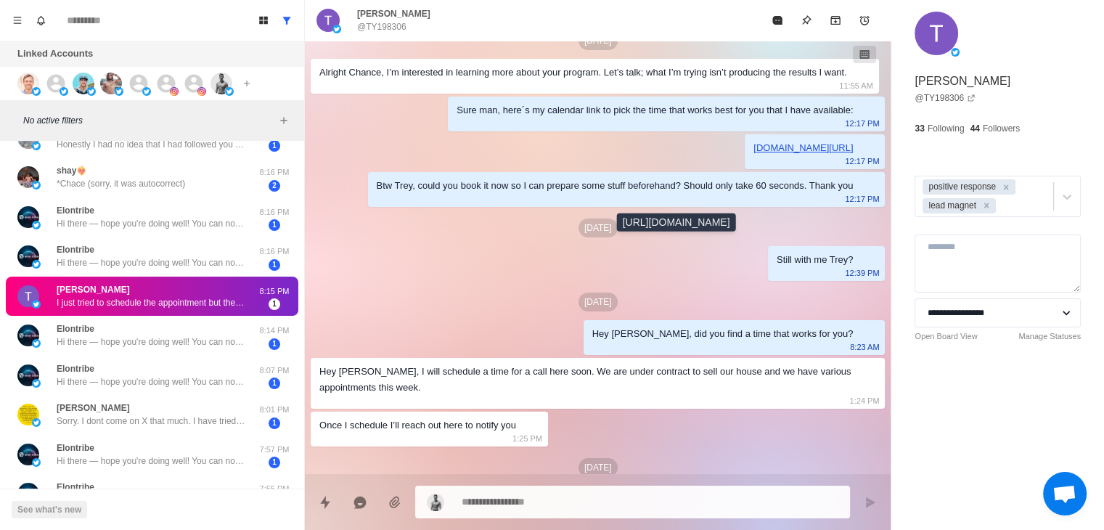
click at [754, 153] on link "[DOMAIN_NAME][URL]" at bounding box center [803, 147] width 99 height 11
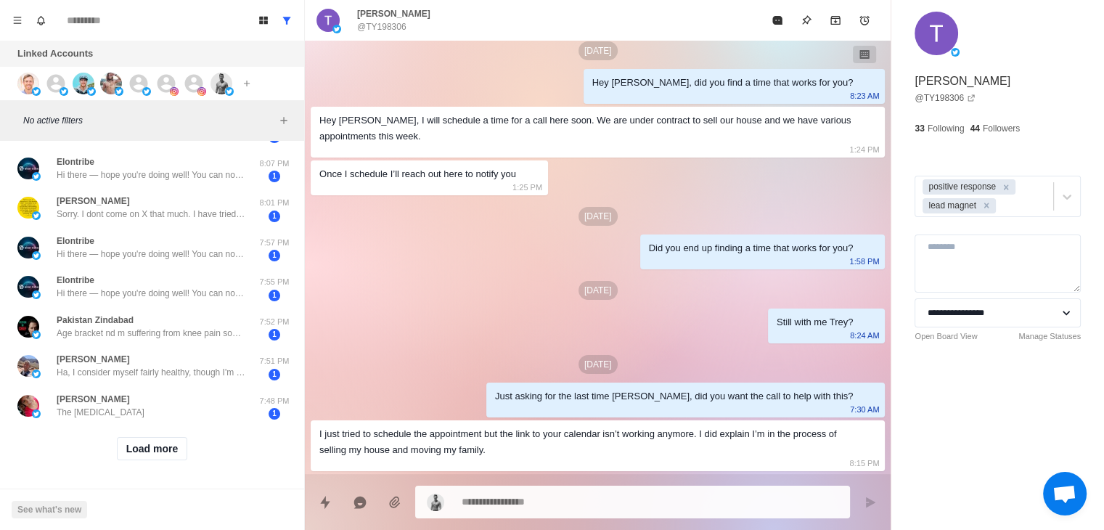
scroll to position [1144, 0]
click at [124, 439] on button "Load more" at bounding box center [152, 448] width 71 height 23
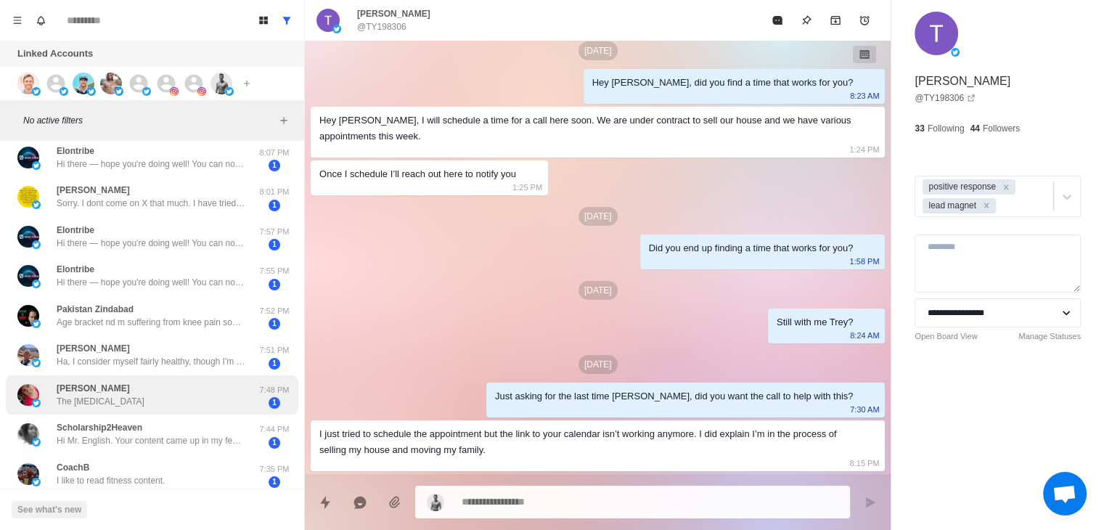
click at [168, 392] on div "[PERSON_NAME] The [MEDICAL_DATA]" at bounding box center [136, 395] width 239 height 28
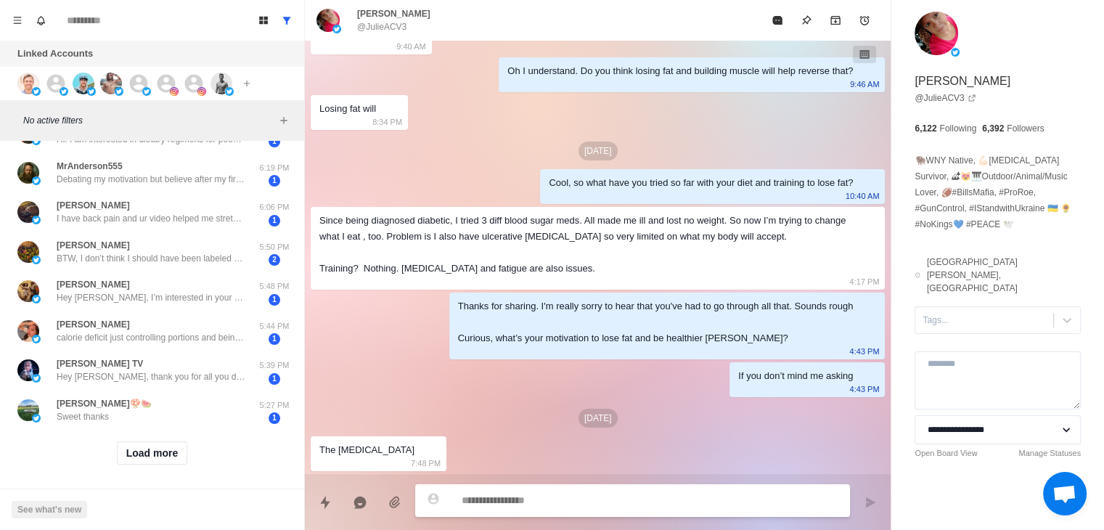
scroll to position [2908, 0]
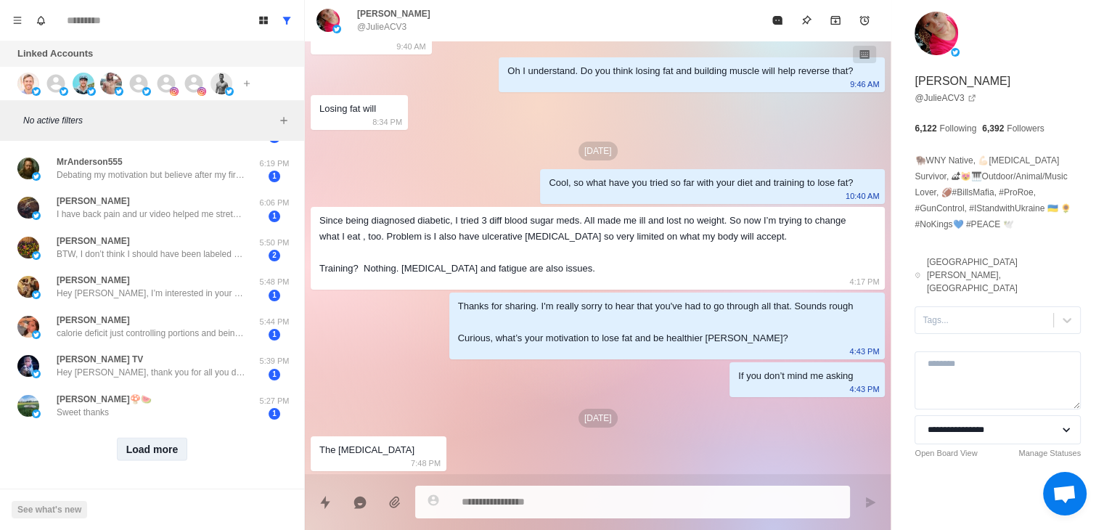
click at [150, 439] on button "Load more" at bounding box center [152, 448] width 71 height 23
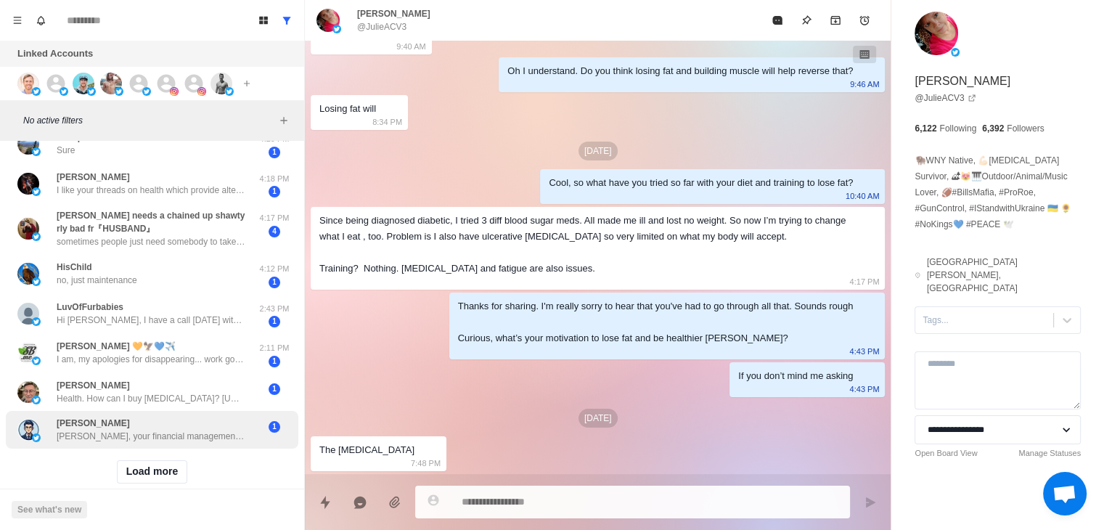
scroll to position [3708, 0]
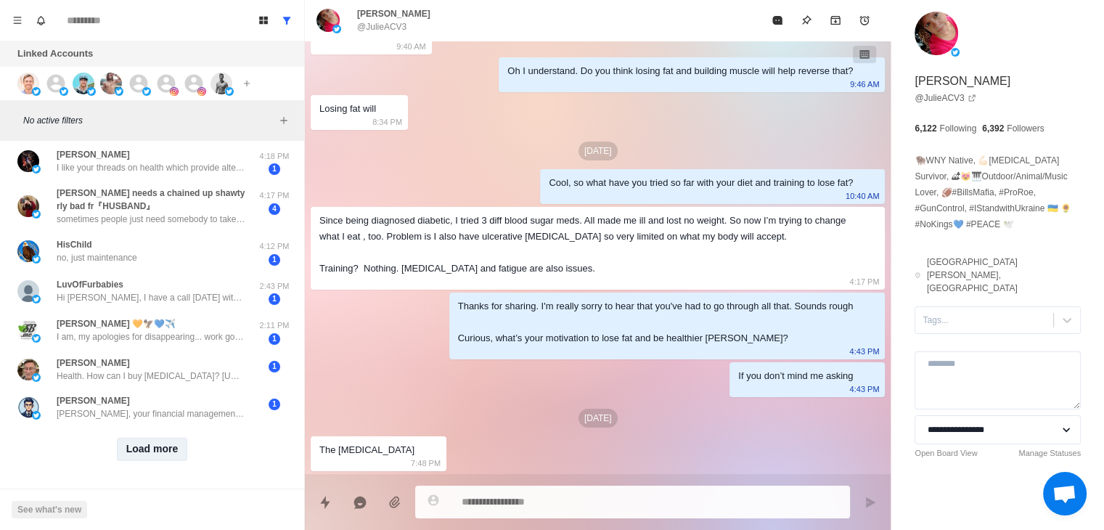
click at [151, 438] on button "Load more" at bounding box center [152, 449] width 71 height 23
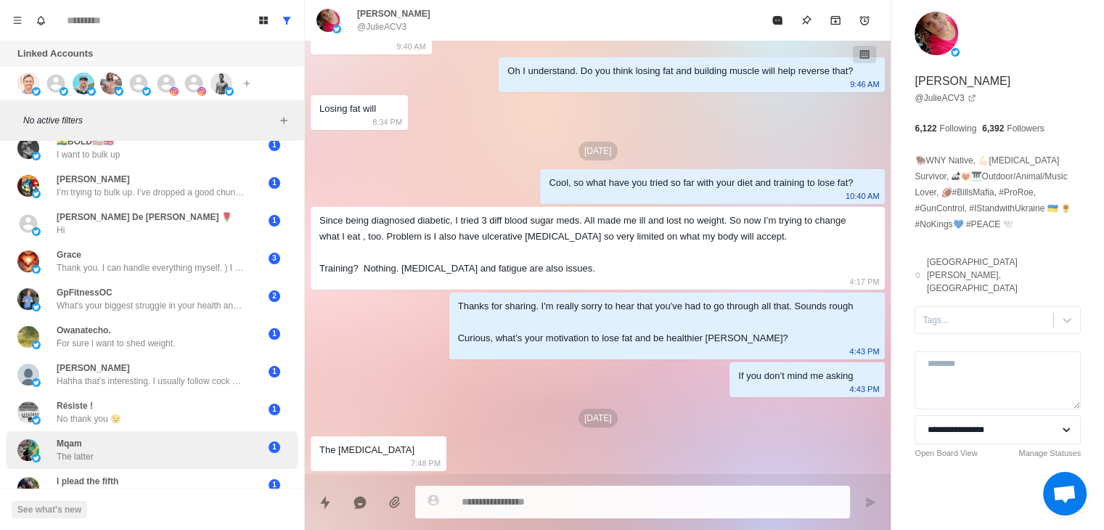
scroll to position [4463, 0]
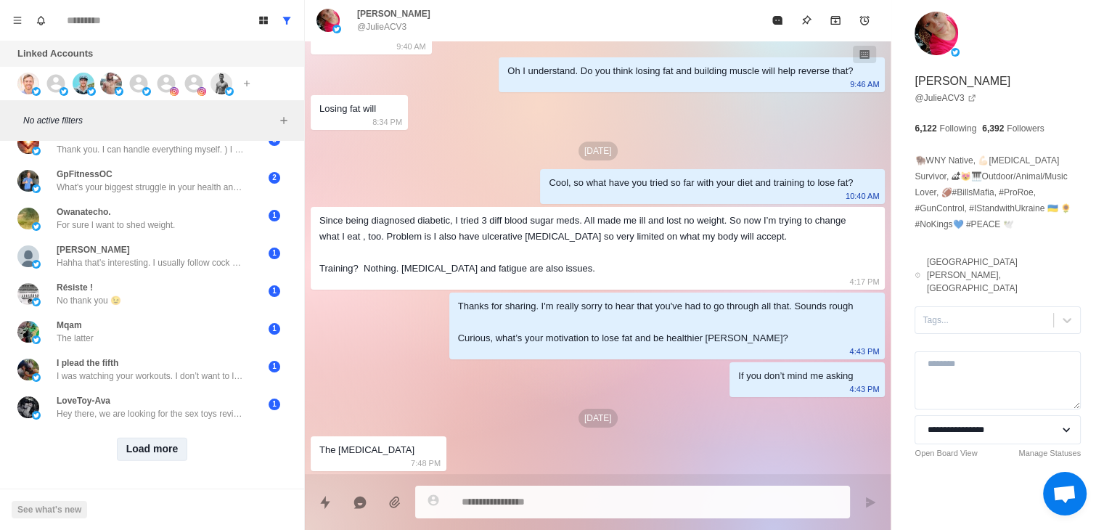
click at [168, 442] on button "Load more" at bounding box center [152, 449] width 71 height 23
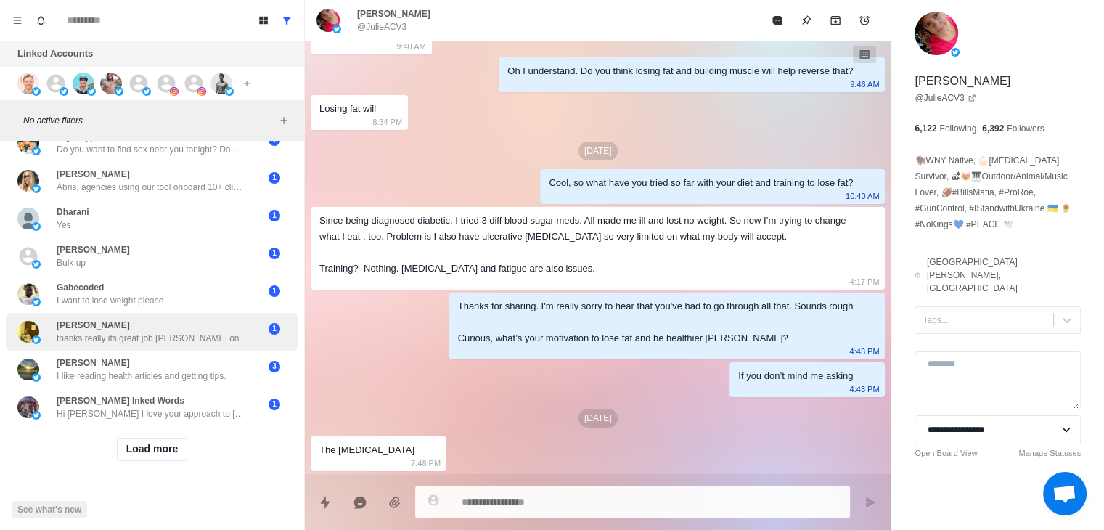
scroll to position [5218, 0]
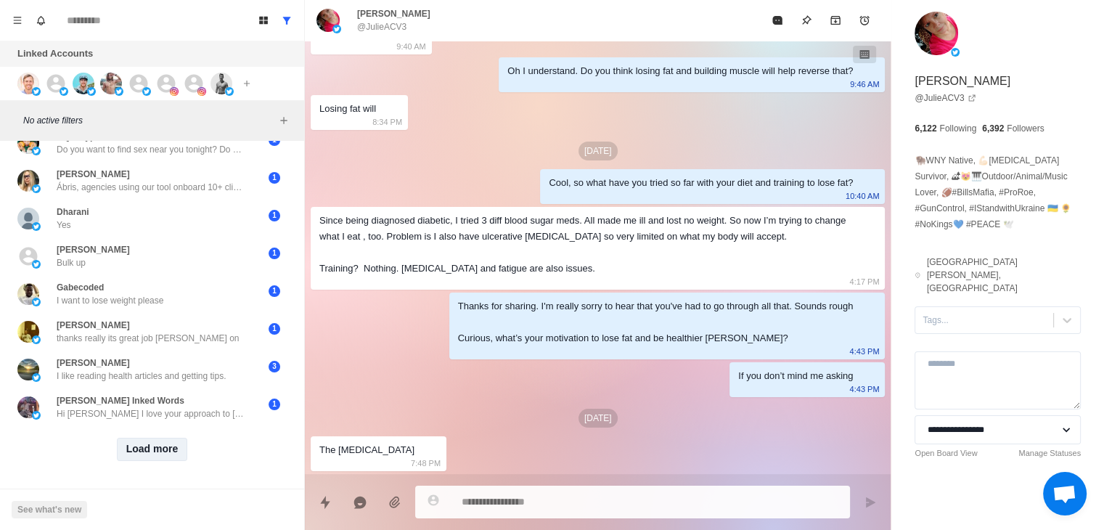
click at [159, 440] on button "Load more" at bounding box center [152, 449] width 71 height 23
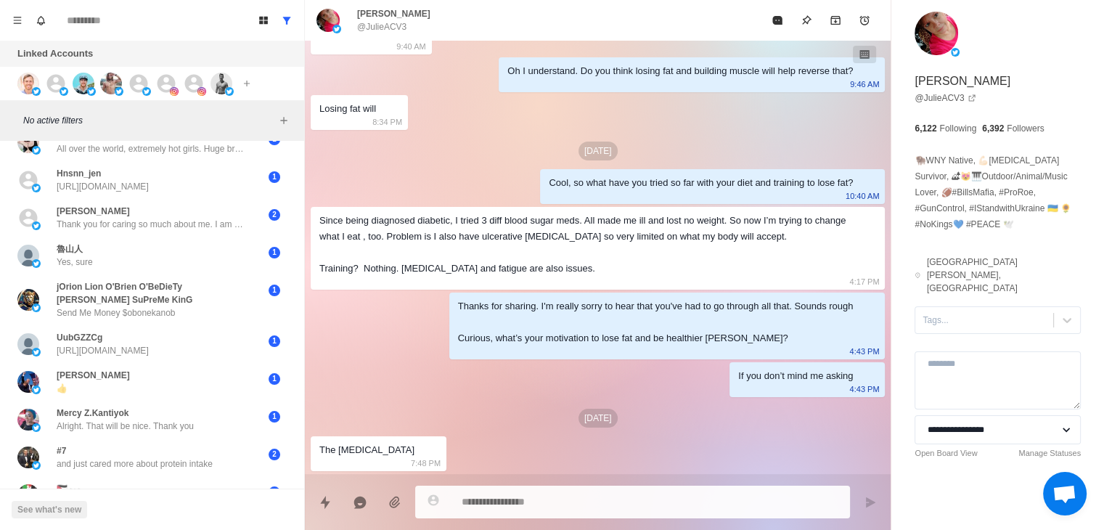
scroll to position [5986, 0]
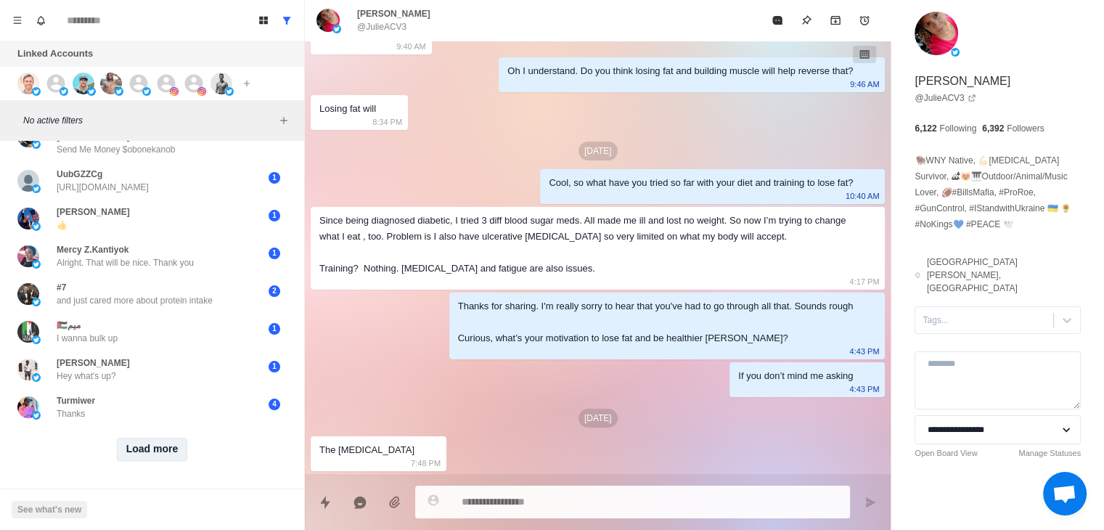
click at [177, 445] on button "Load more" at bounding box center [152, 449] width 71 height 23
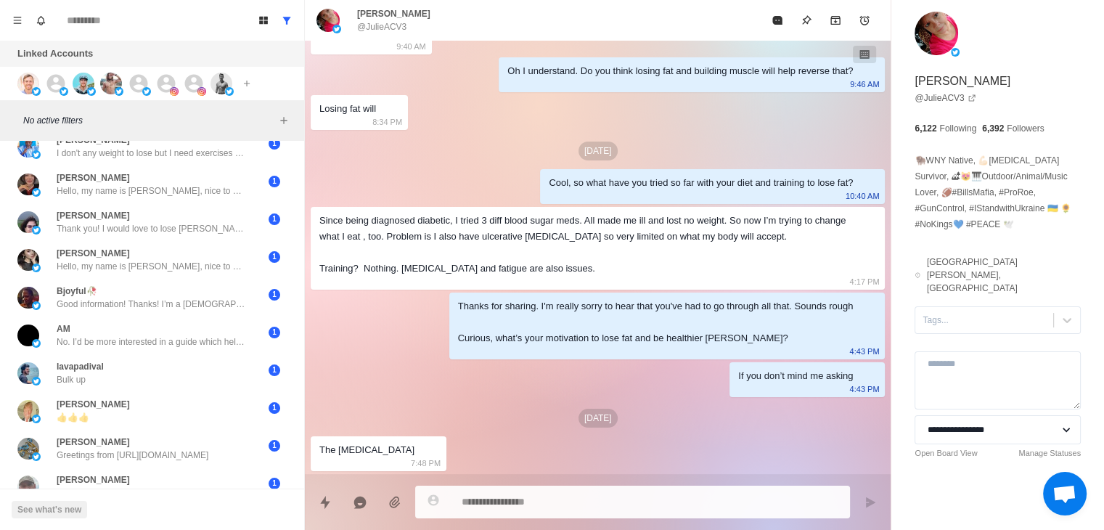
scroll to position [6741, 0]
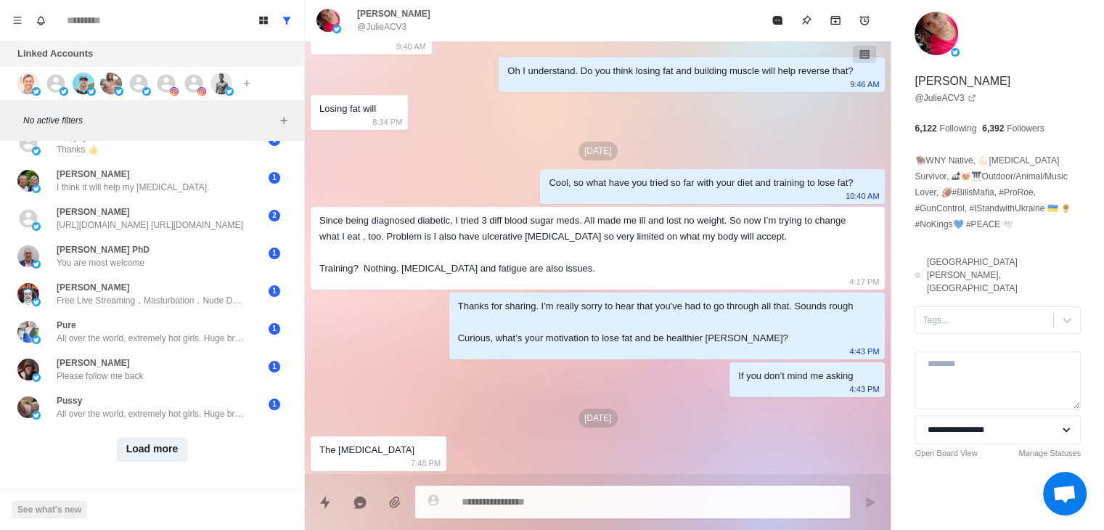
click at [172, 449] on button "Load more" at bounding box center [152, 449] width 71 height 23
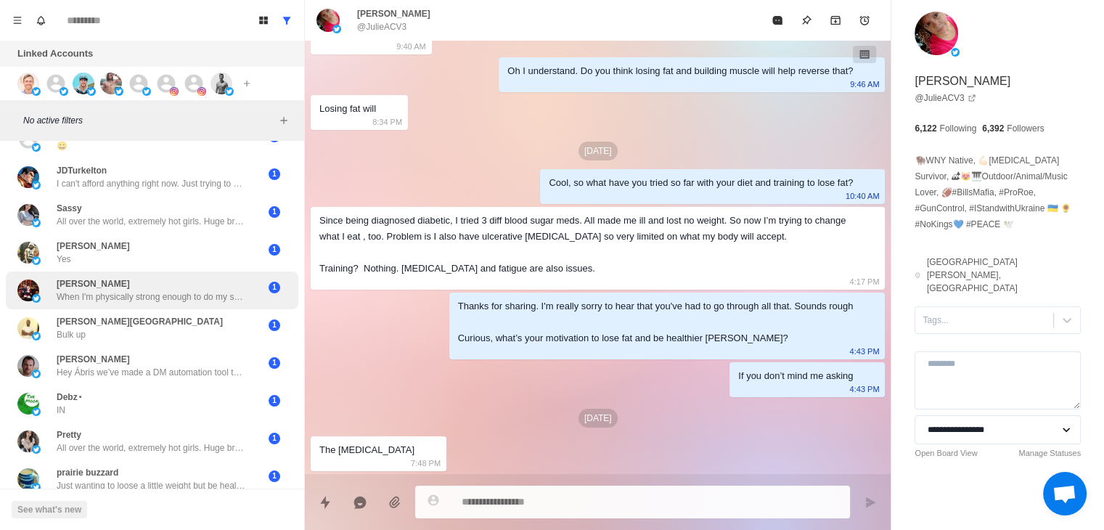
scroll to position [7497, 0]
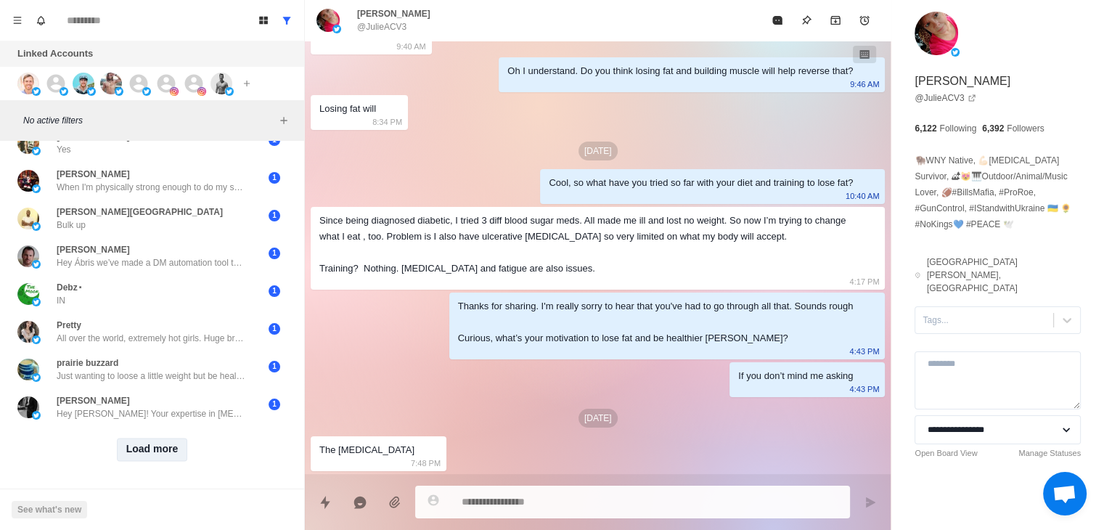
click at [163, 443] on button "Load more" at bounding box center [152, 449] width 71 height 23
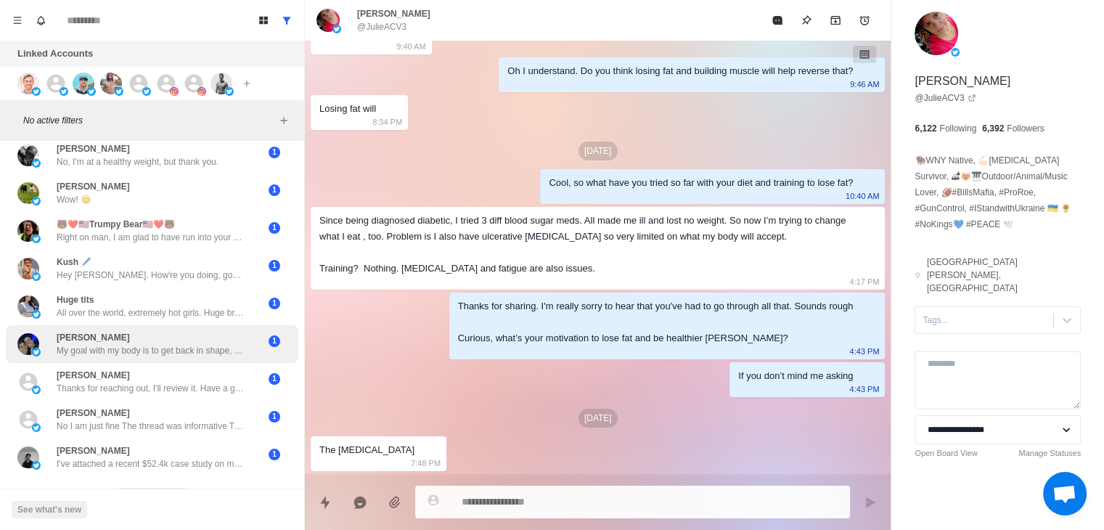
scroll to position [8252, 0]
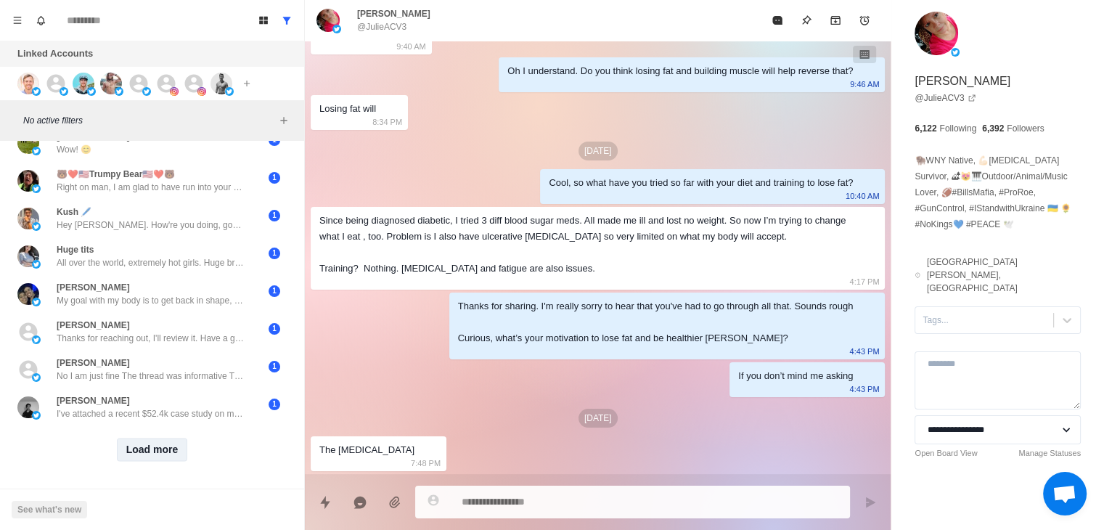
click at [167, 439] on button "Load more" at bounding box center [152, 449] width 71 height 23
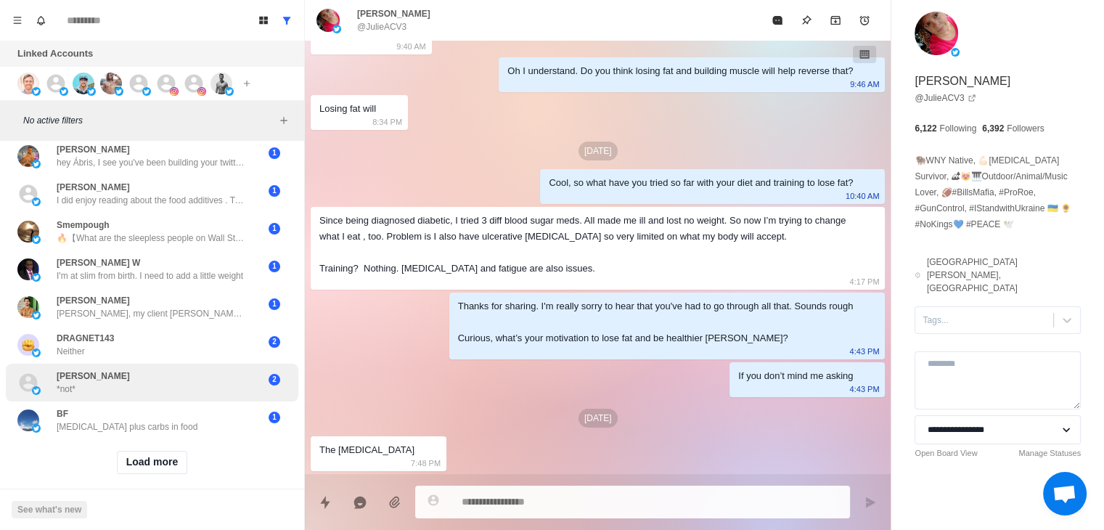
scroll to position [9007, 0]
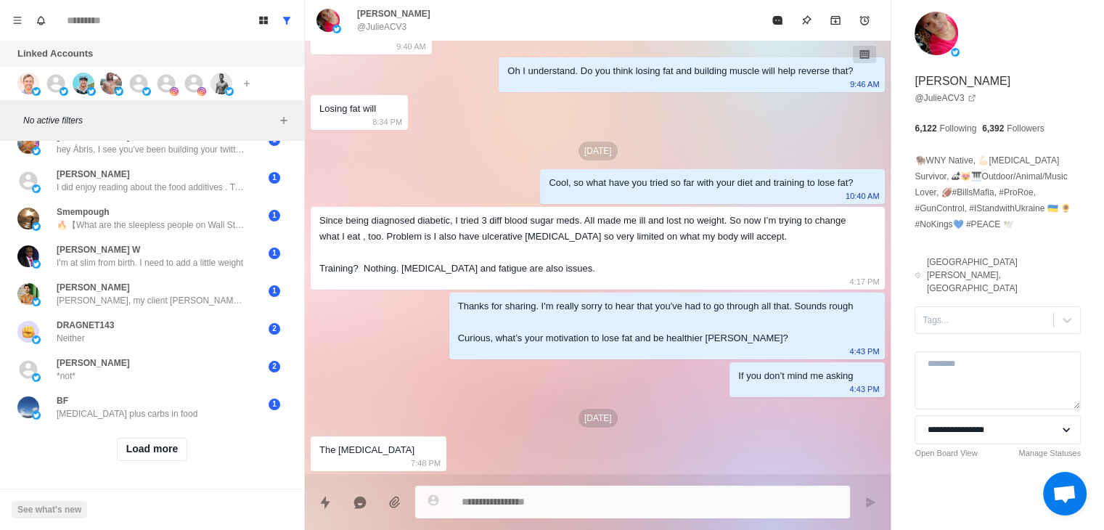
click at [174, 454] on div "Load more" at bounding box center [152, 449] width 293 height 46
drag, startPoint x: 169, startPoint y: 442, endPoint x: 168, endPoint y: 431, distance: 11.6
click at [168, 442] on button "Load more" at bounding box center [152, 449] width 71 height 23
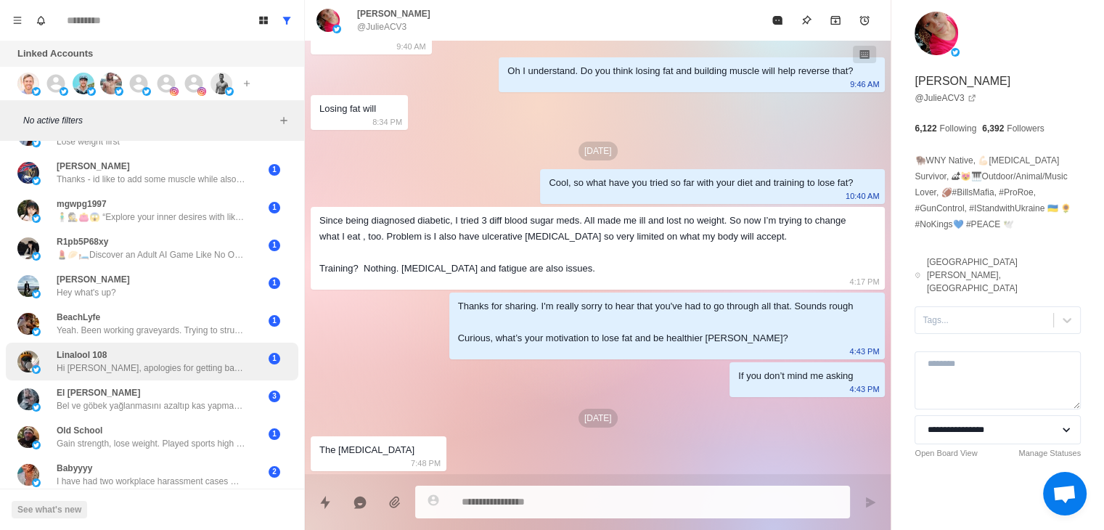
scroll to position [9762, 0]
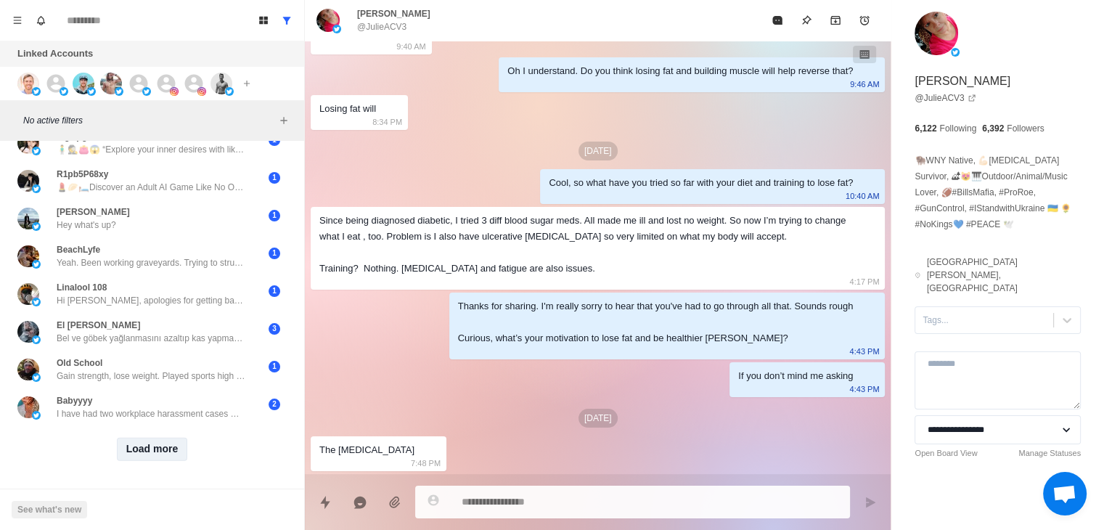
click at [168, 443] on button "Load more" at bounding box center [152, 449] width 71 height 23
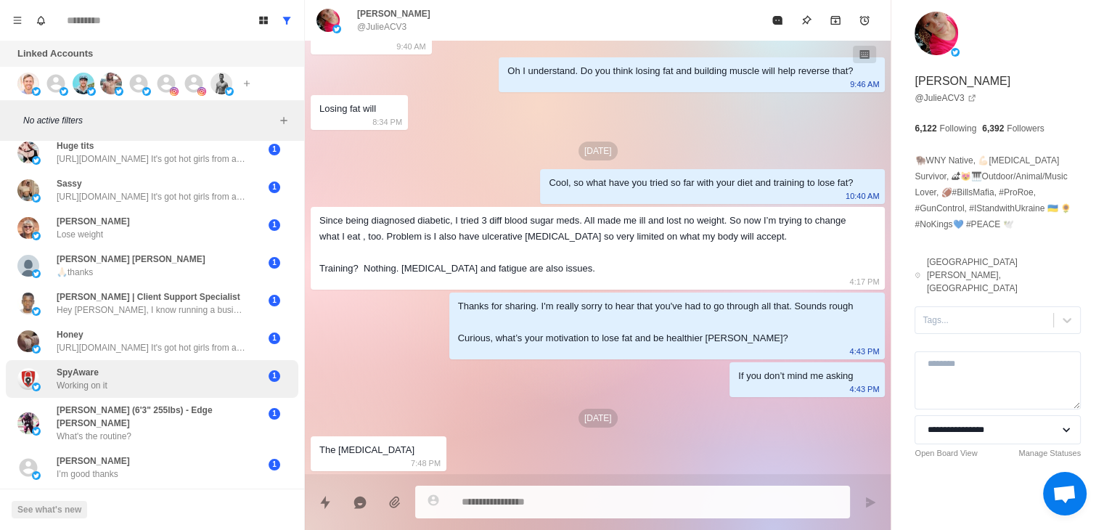
scroll to position [10517, 0]
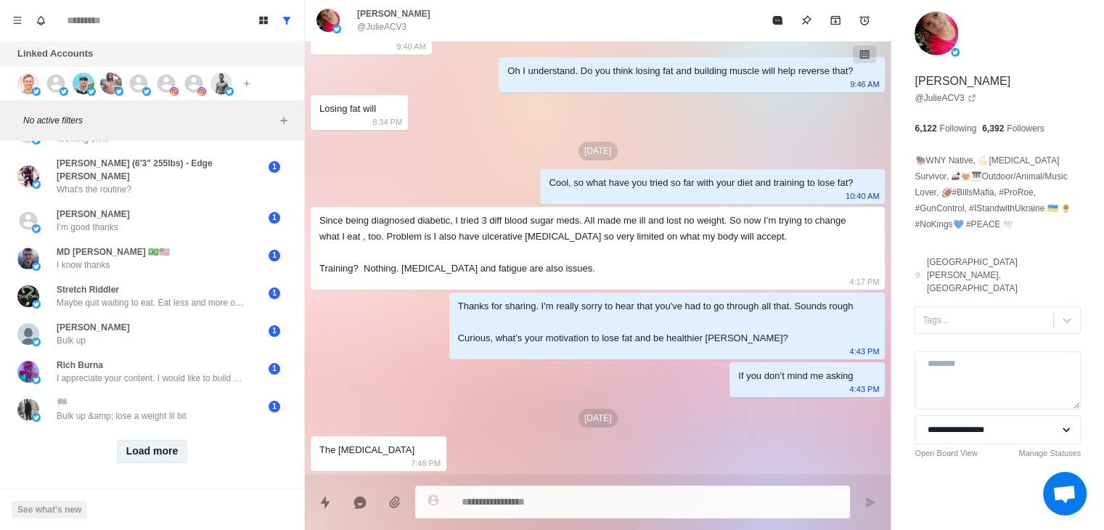
click at [160, 445] on button "Load more" at bounding box center [152, 451] width 71 height 23
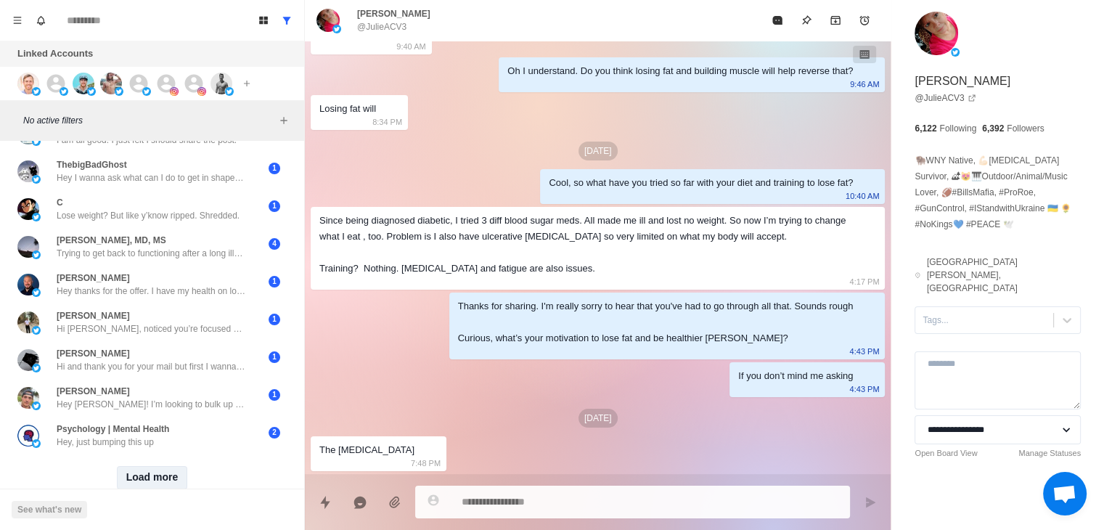
scroll to position [11272, 0]
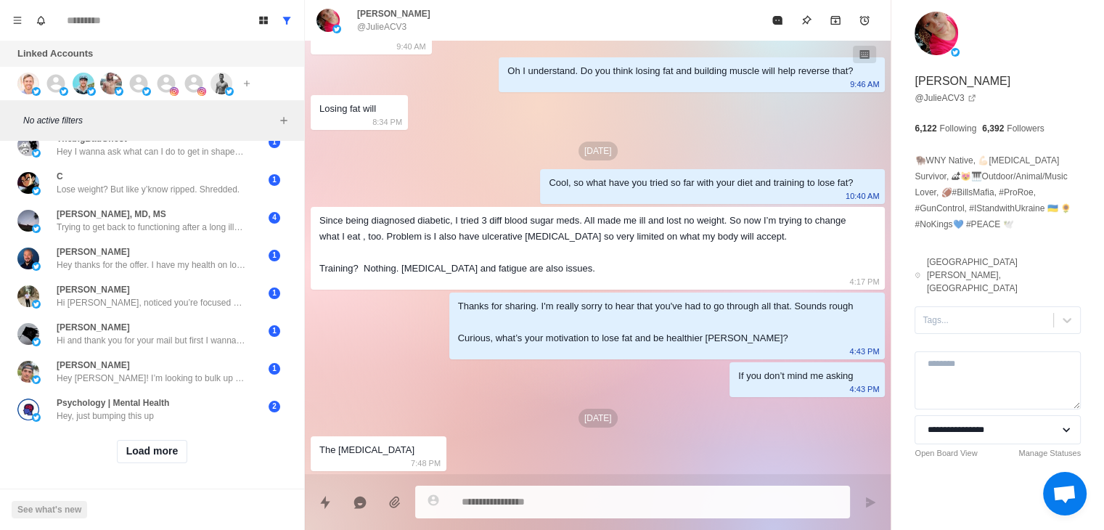
click at [155, 454] on div "Load more" at bounding box center [152, 451] width 293 height 46
click at [157, 448] on button "Load more" at bounding box center [152, 451] width 71 height 23
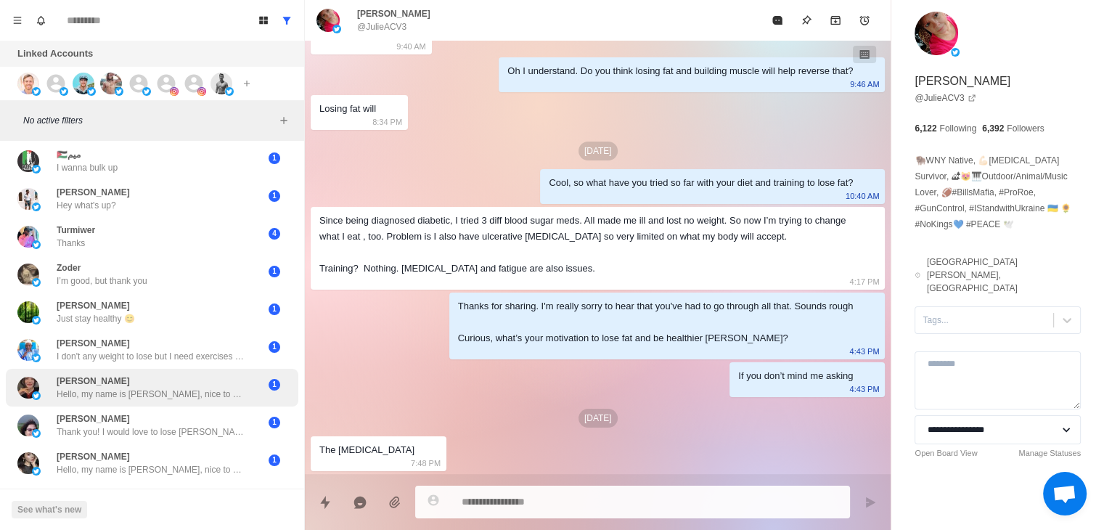
scroll to position [3677, 0]
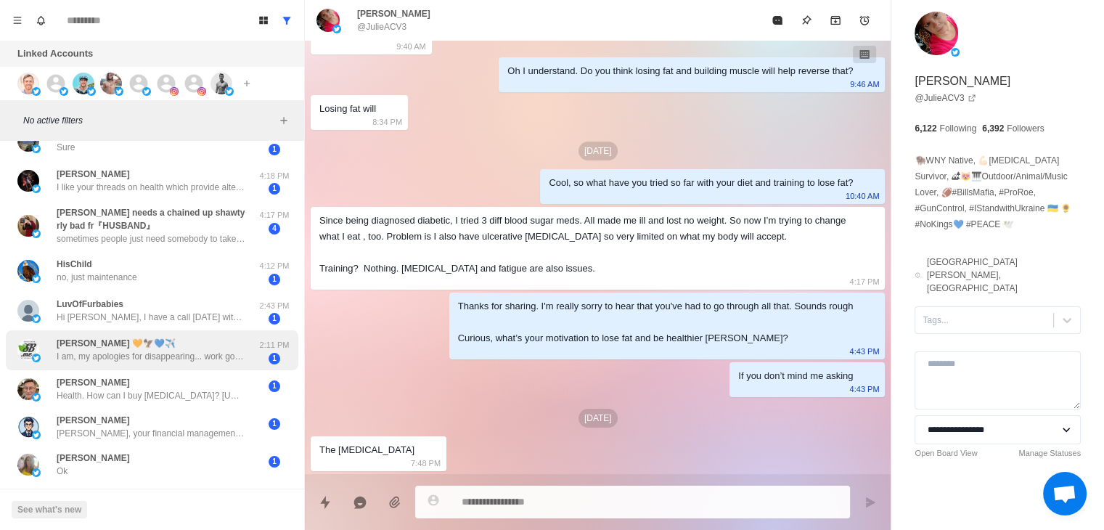
click at [147, 365] on div "[PERSON_NAME] 🧡🦅💙✈️ I am, my apologies for disappearing... work got crazy. Let …" at bounding box center [152, 350] width 293 height 40
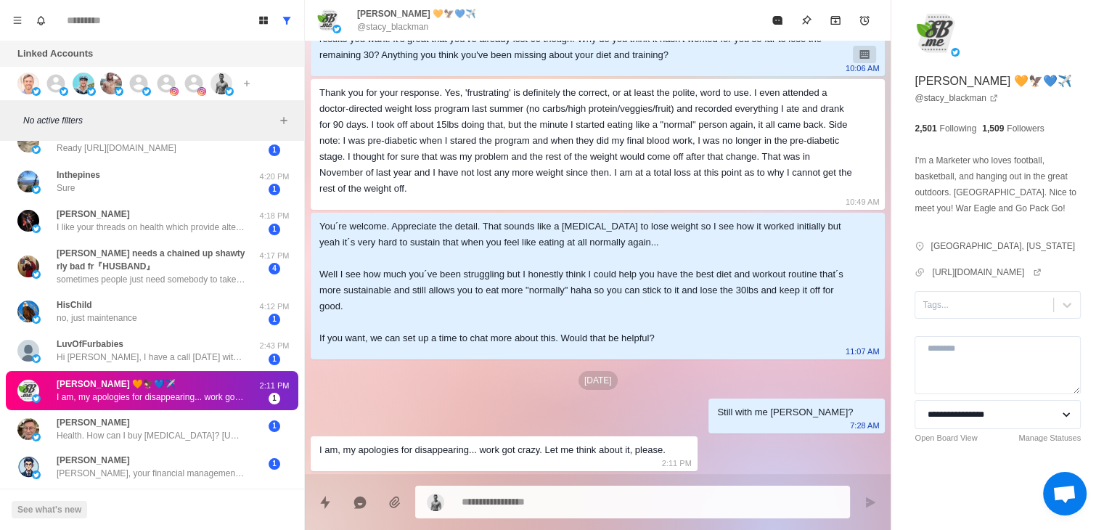
scroll to position [3796, 0]
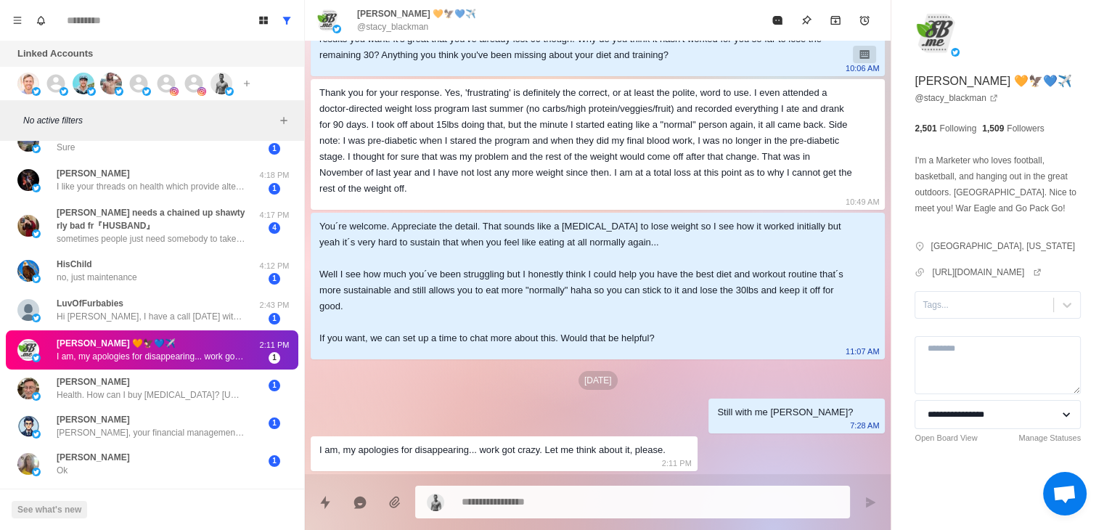
type textarea "*"
